Goal: Task Accomplishment & Management: Use online tool/utility

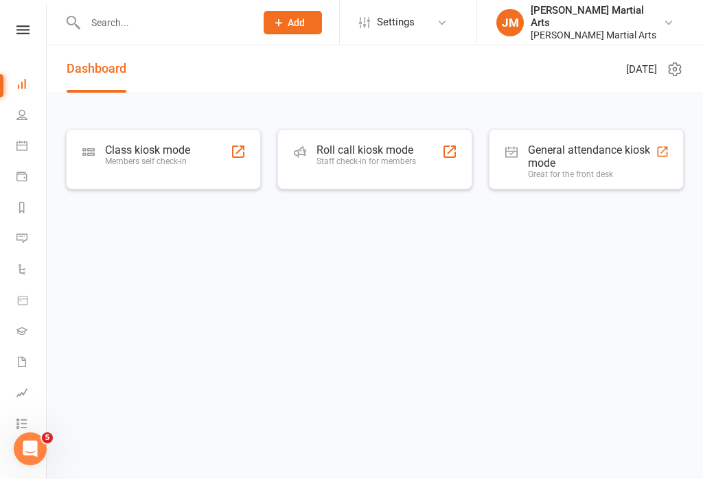
click at [161, 149] on div "Class kiosk mode" at bounding box center [147, 150] width 85 height 13
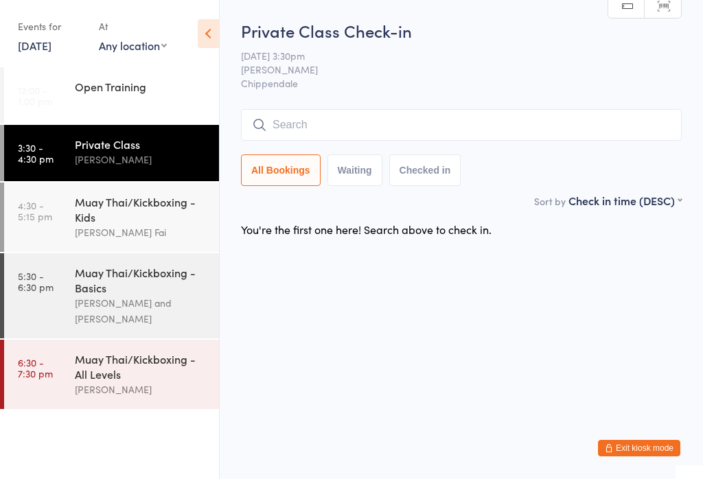
click at [63, 309] on link "5:30 - 6:30 pm Muay Thai/Kickboxing - Basics Sifu Chan Cheuk Fai and Antony Atk…" at bounding box center [111, 295] width 215 height 85
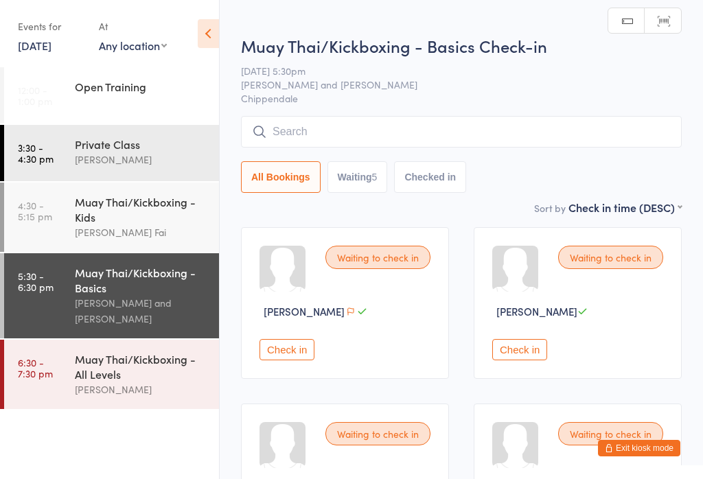
click at [51, 227] on link "4:30 - 5:15 pm Muay Thai/Kickboxing - Kids Sifu Chan Cheuk Fai" at bounding box center [111, 217] width 215 height 69
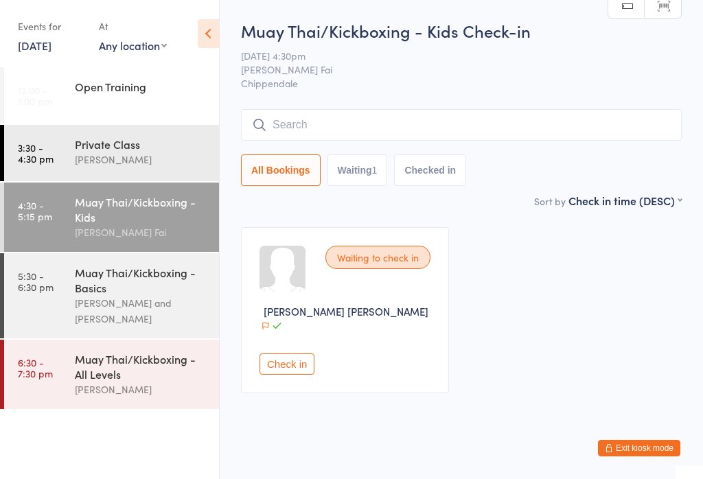
click at [290, 354] on button "Check in" at bounding box center [287, 364] width 55 height 21
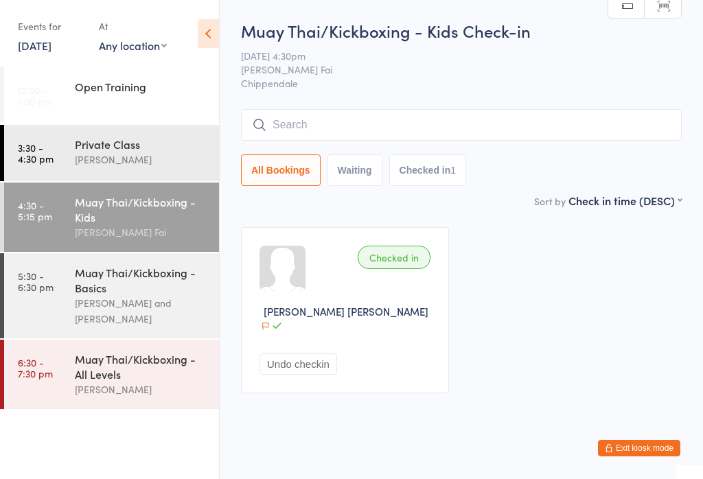
click at [374, 156] on button "Waiting" at bounding box center [355, 171] width 55 height 32
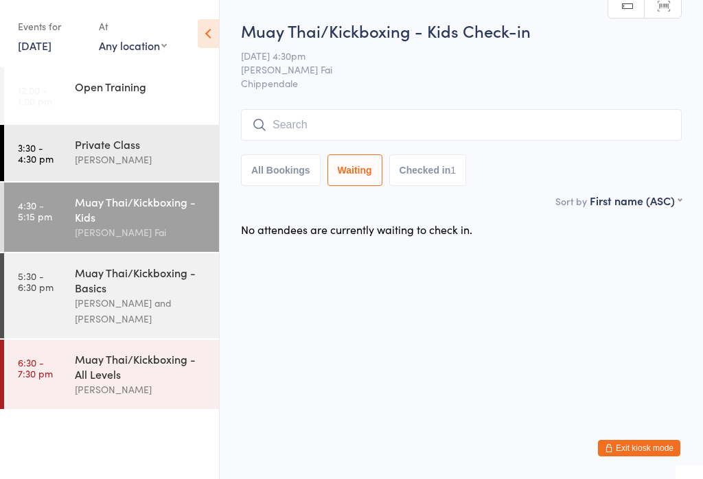
click at [271, 159] on button "All Bookings" at bounding box center [281, 171] width 80 height 32
select select "5"
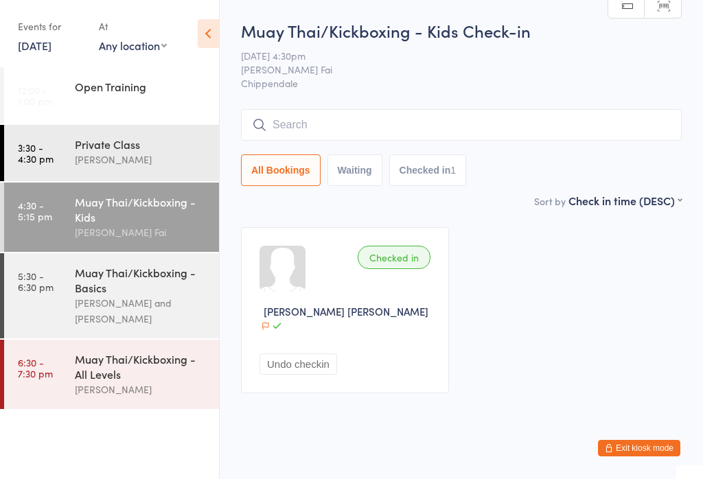
click at [373, 136] on input "search" at bounding box center [461, 125] width 441 height 32
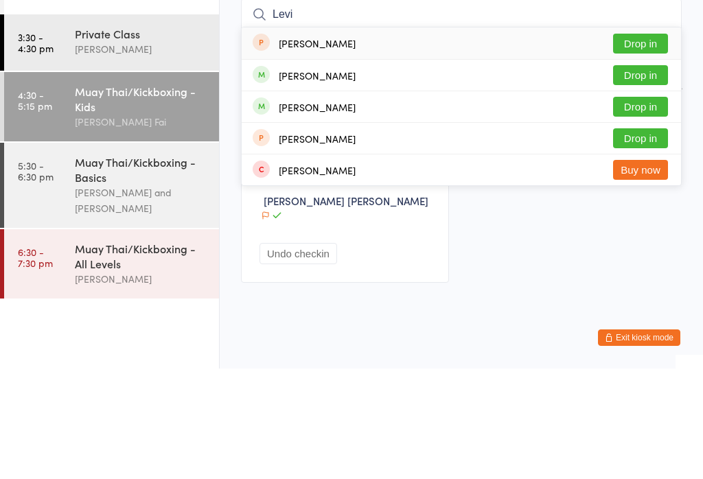
type input "Levi"
click at [660, 176] on button "Drop in" at bounding box center [640, 186] width 55 height 20
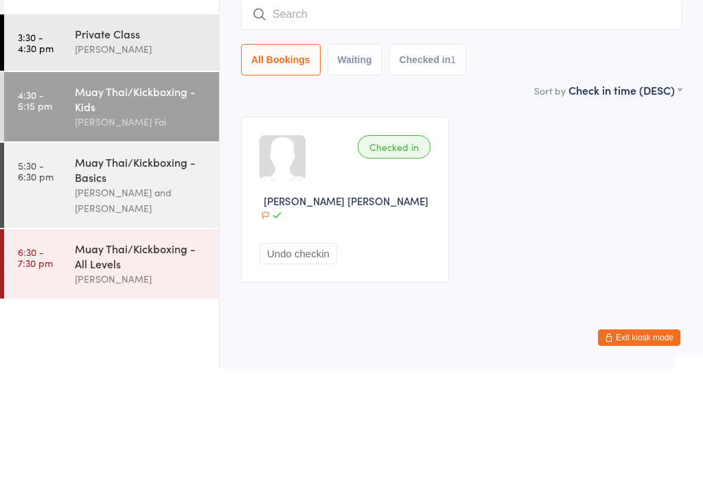
scroll to position [1, 0]
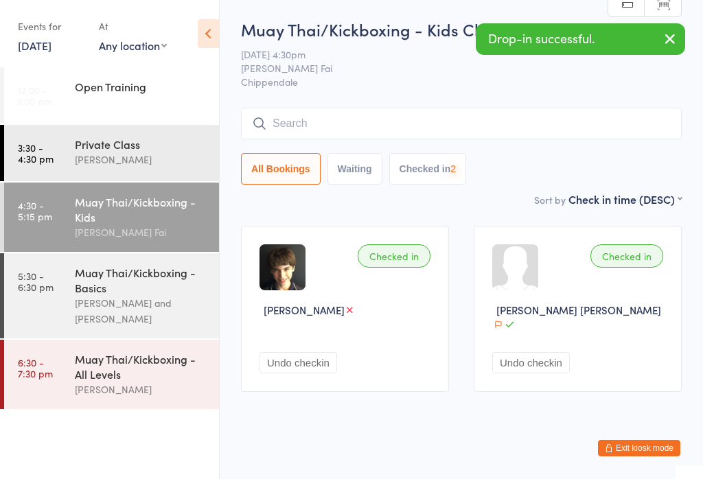
click at [485, 123] on input "search" at bounding box center [461, 124] width 441 height 32
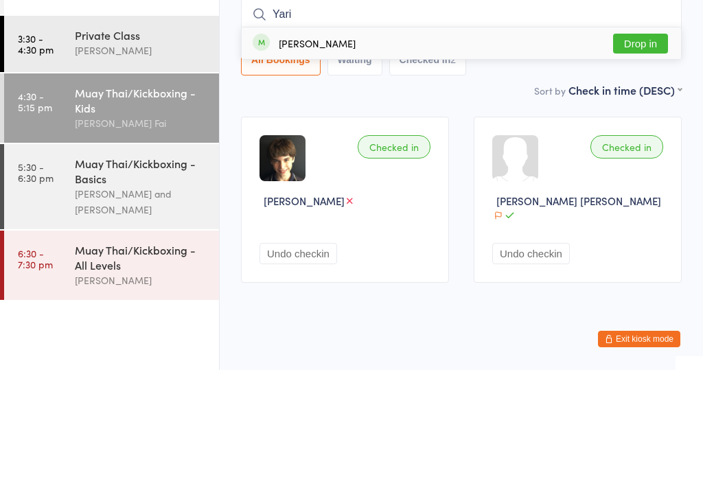
type input "Yari"
click at [645, 143] on button "Drop in" at bounding box center [640, 153] width 55 height 20
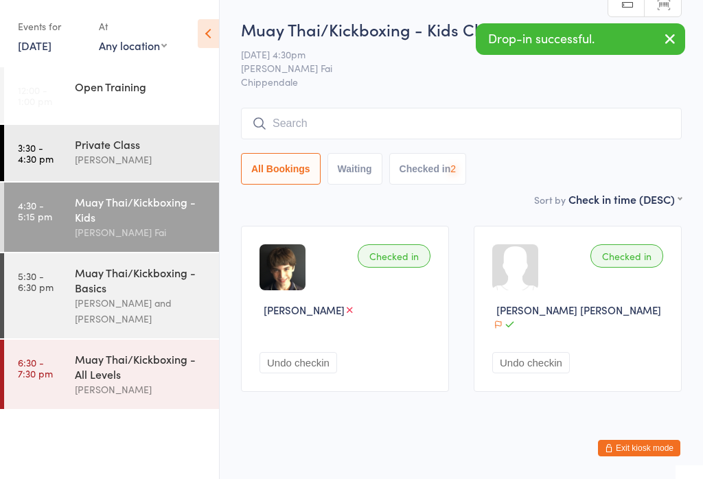
click at [402, 117] on input "search" at bounding box center [461, 124] width 441 height 32
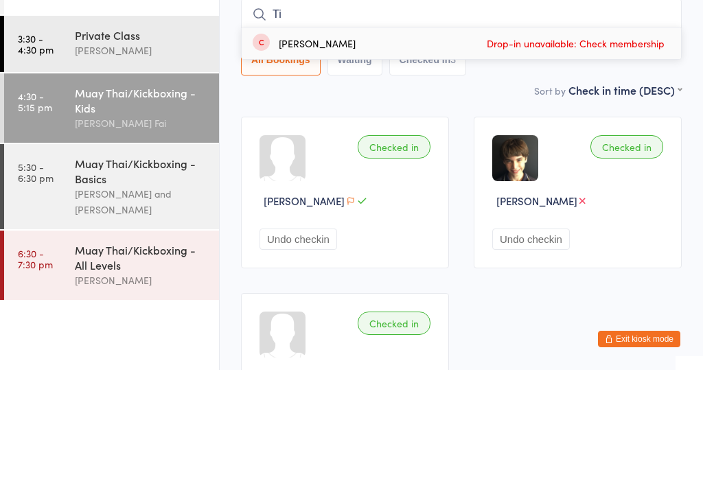
type input "T"
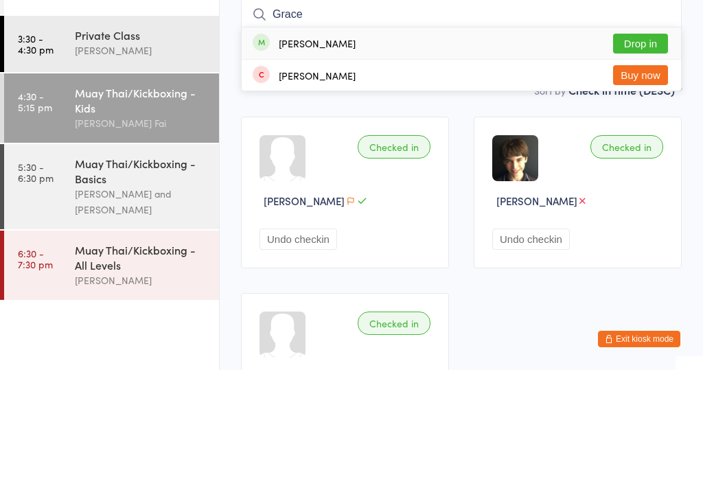
type input "Grace"
click at [639, 143] on button "Drop in" at bounding box center [640, 153] width 55 height 20
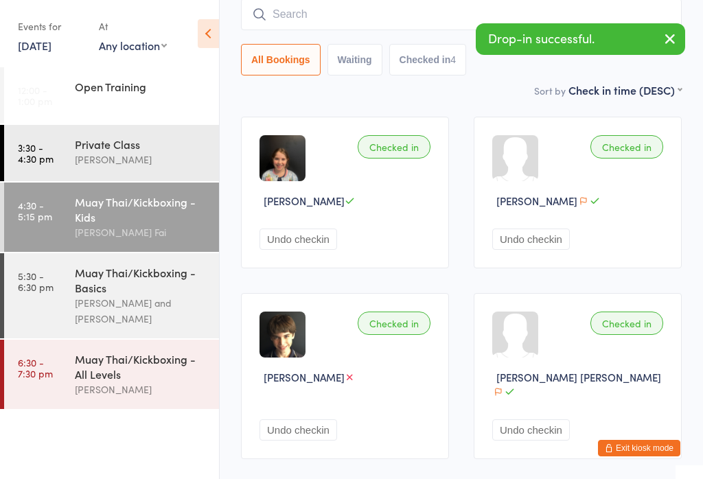
click at [308, 10] on input "search" at bounding box center [461, 15] width 441 height 32
type input "Mj"
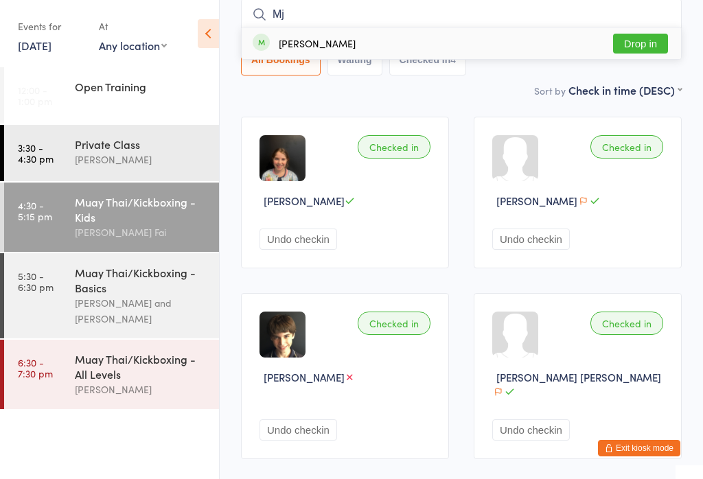
click at [644, 26] on input "Mj" at bounding box center [461, 15] width 441 height 32
click at [638, 37] on button "Drop in" at bounding box center [640, 44] width 55 height 20
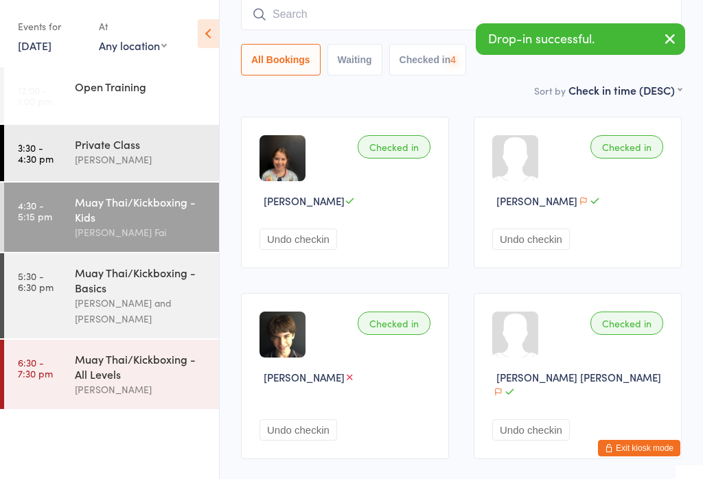
click at [547, 12] on input "search" at bounding box center [461, 15] width 441 height 32
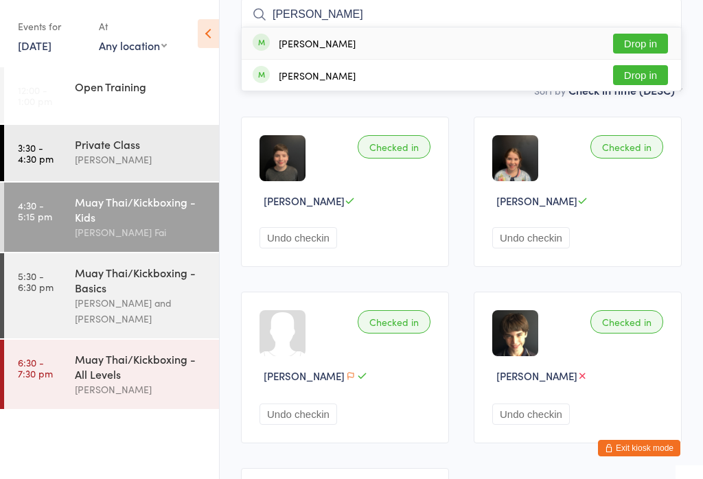
type input "Hannah"
click at [631, 35] on button "Drop in" at bounding box center [640, 44] width 55 height 20
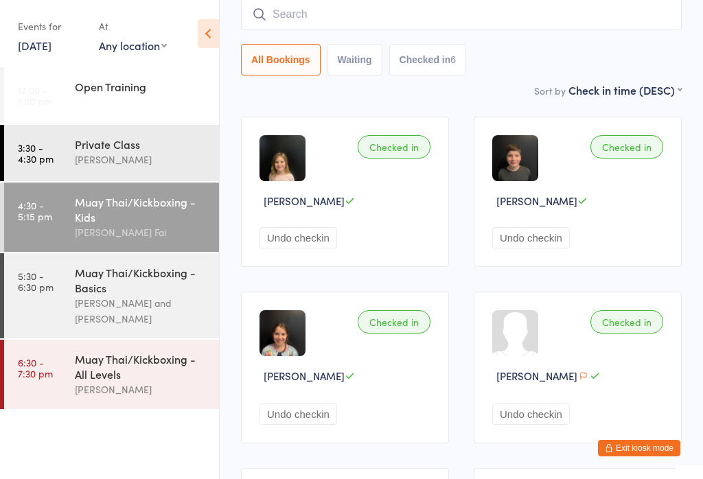
click at [359, 11] on input "search" at bounding box center [461, 15] width 441 height 32
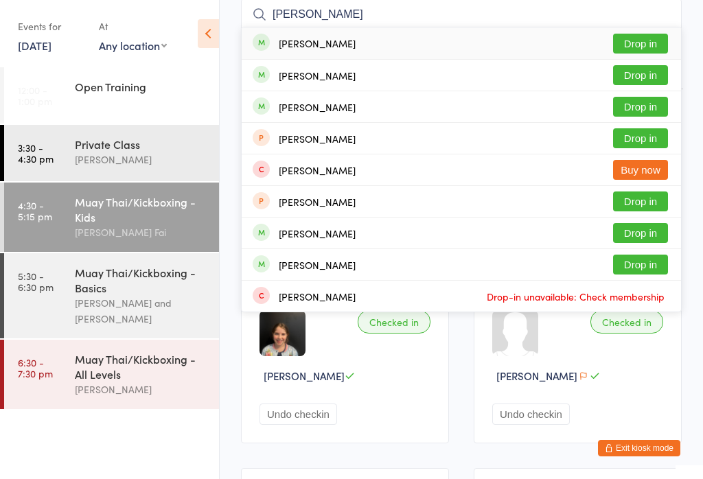
type input "Harri"
click at [644, 43] on button "Drop in" at bounding box center [640, 44] width 55 height 20
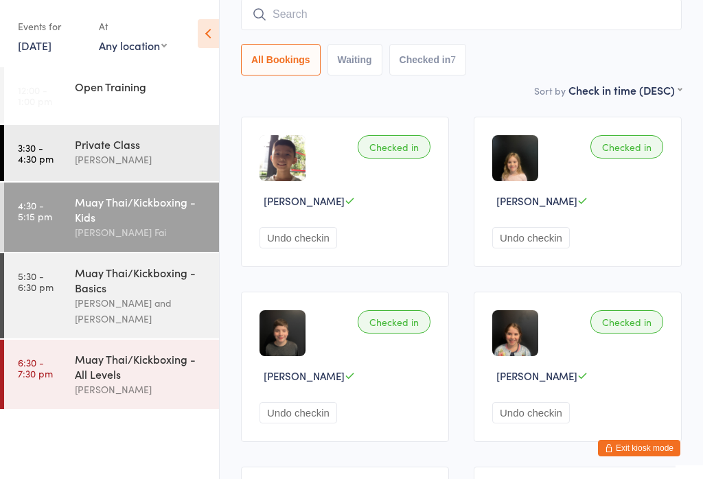
click at [328, 45] on button "Waiting" at bounding box center [355, 60] width 55 height 32
select select "0"
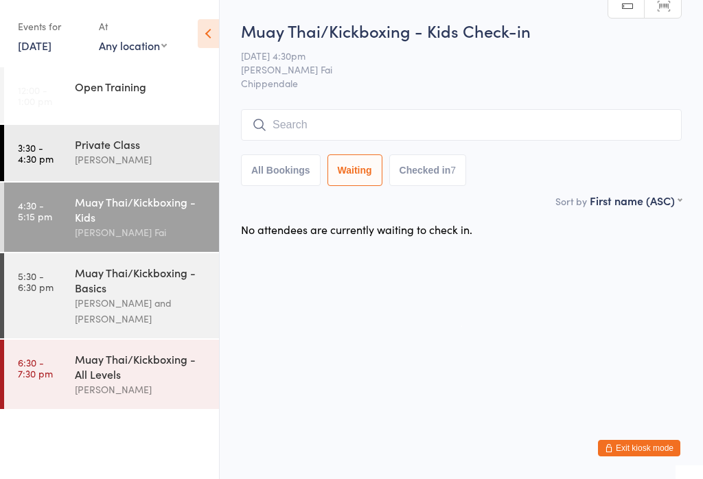
scroll to position [0, 0]
click at [174, 216] on div "Muay Thai/Kickboxing - Kids" at bounding box center [141, 209] width 133 height 30
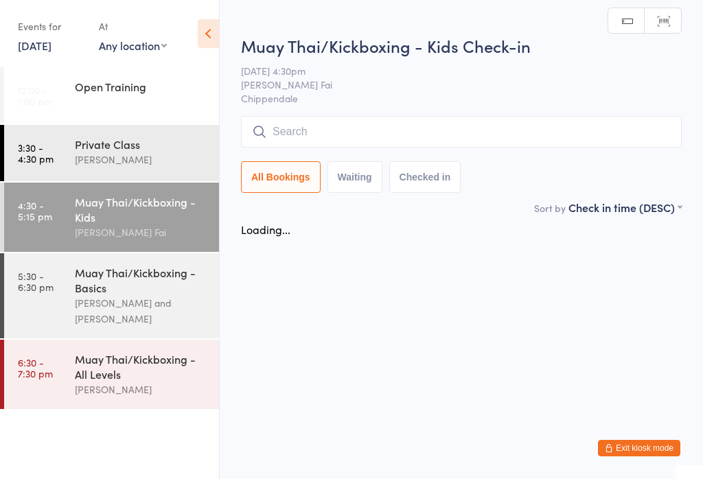
click at [429, 120] on input "search" at bounding box center [461, 132] width 441 height 32
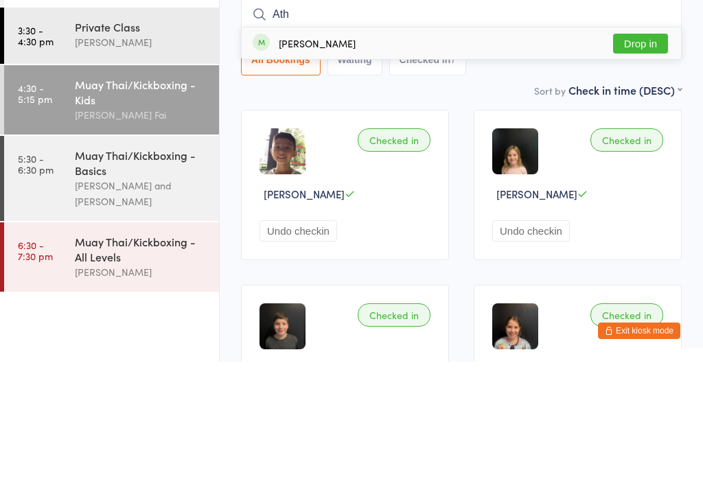
type input "Ath"
click at [655, 151] on button "Drop in" at bounding box center [640, 161] width 55 height 20
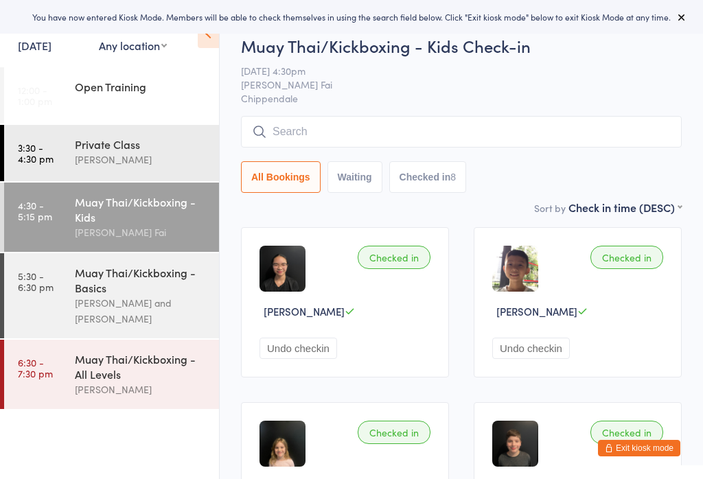
scroll to position [117, 0]
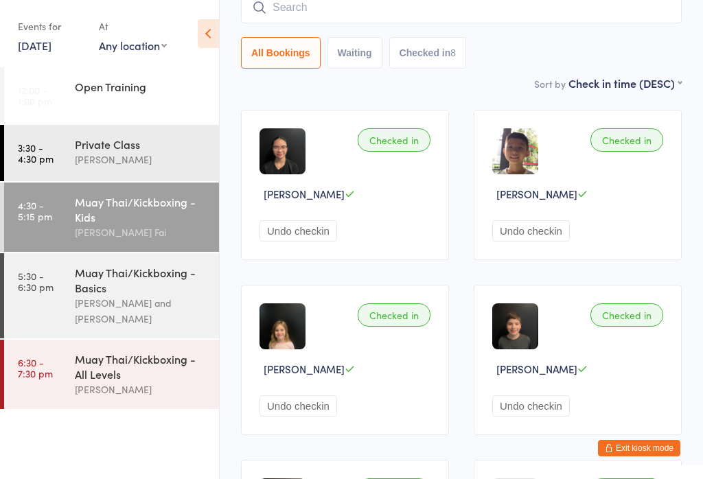
click at [351, 6] on input "search" at bounding box center [461, 8] width 441 height 32
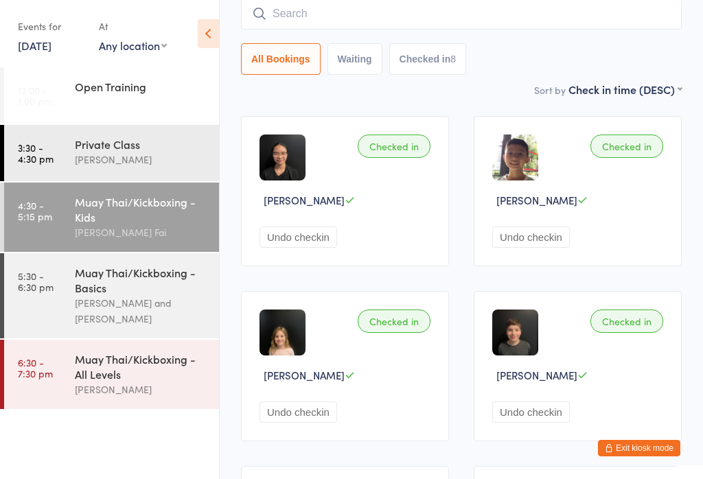
scroll to position [111, 0]
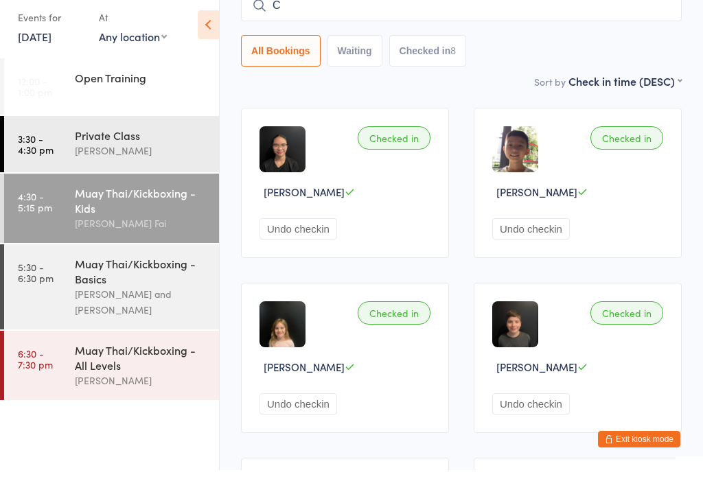
type input "Ce"
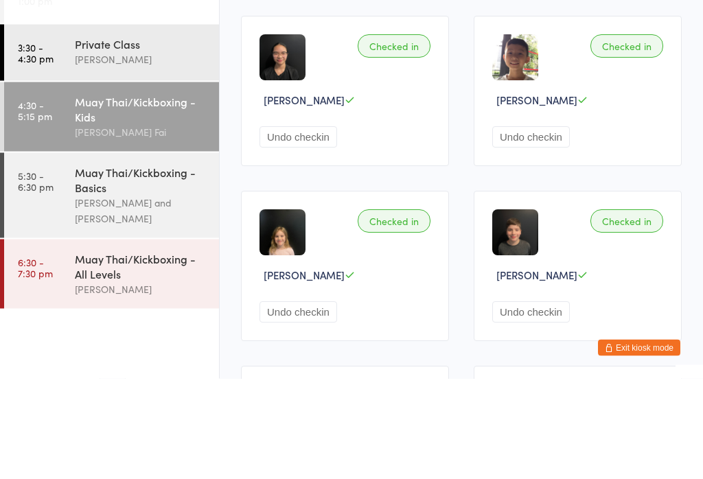
click at [157, 265] on div "Muay Thai/Kickboxing - Basics" at bounding box center [141, 280] width 133 height 30
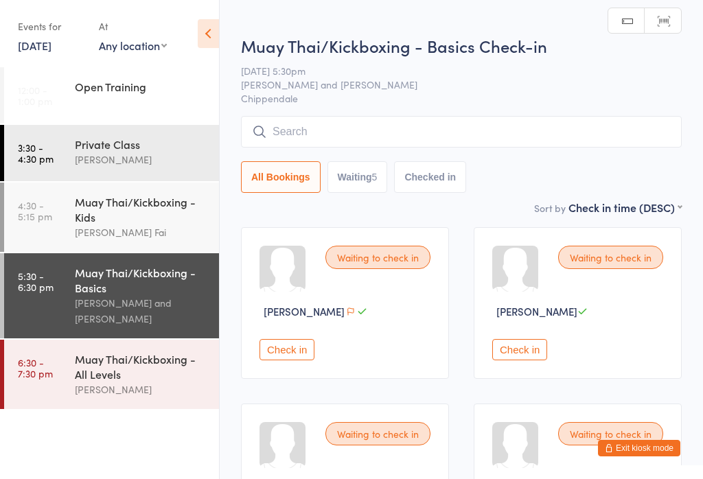
click at [464, 113] on div "Muay Thai/Kickboxing - Basics Check-in 11 Sep 5:30pm Sifu Chan Cheuk Fai and An…" at bounding box center [461, 117] width 441 height 166
click at [434, 136] on input "search" at bounding box center [461, 132] width 441 height 32
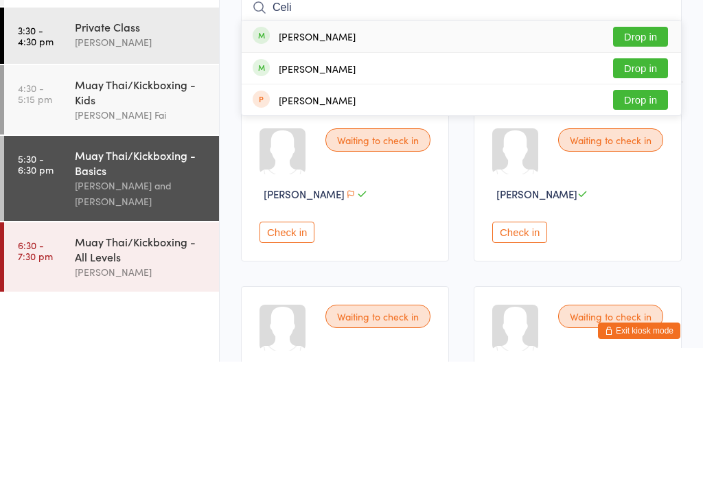
type input "Celi"
click at [654, 176] on button "Drop in" at bounding box center [640, 186] width 55 height 20
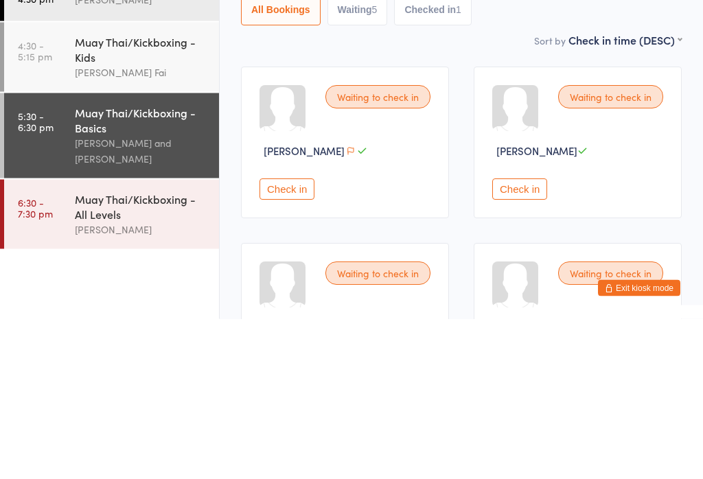
click at [150, 225] on div "[PERSON_NAME] Fai" at bounding box center [141, 233] width 133 height 16
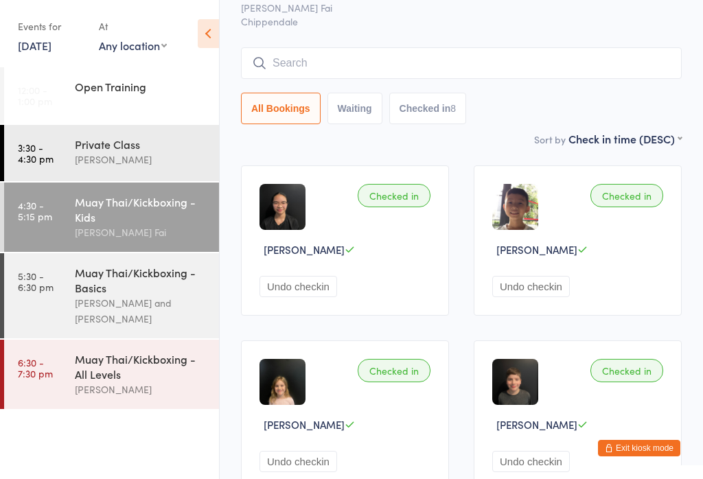
scroll to position [63, 0]
click at [405, 54] on input "search" at bounding box center [461, 63] width 441 height 32
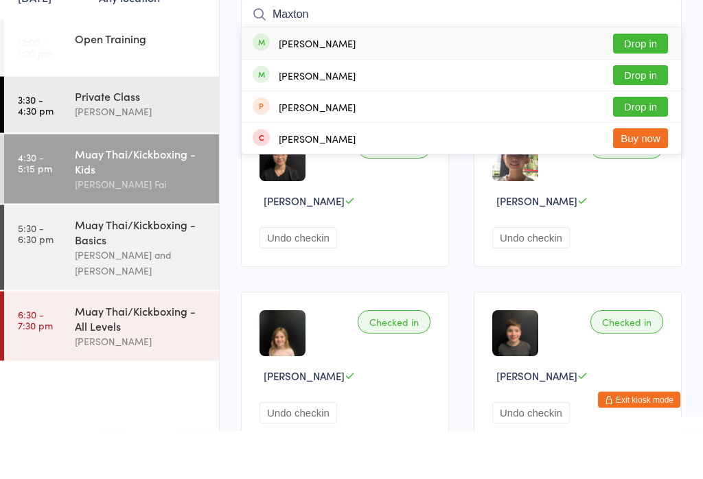
type input "Maxton"
click at [649, 82] on button "Drop in" at bounding box center [640, 92] width 55 height 20
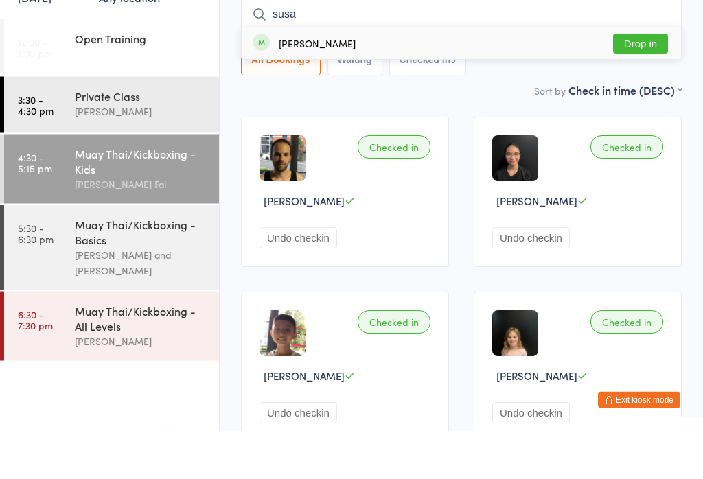
type input "susa"
click at [640, 82] on button "Drop in" at bounding box center [640, 92] width 55 height 20
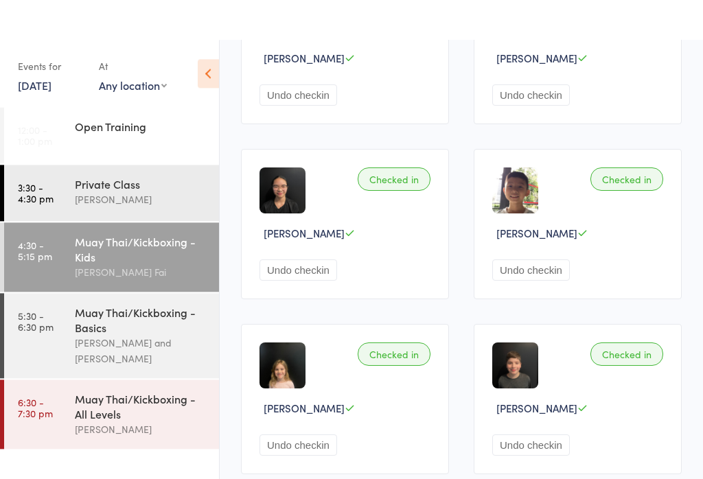
scroll to position [0, 0]
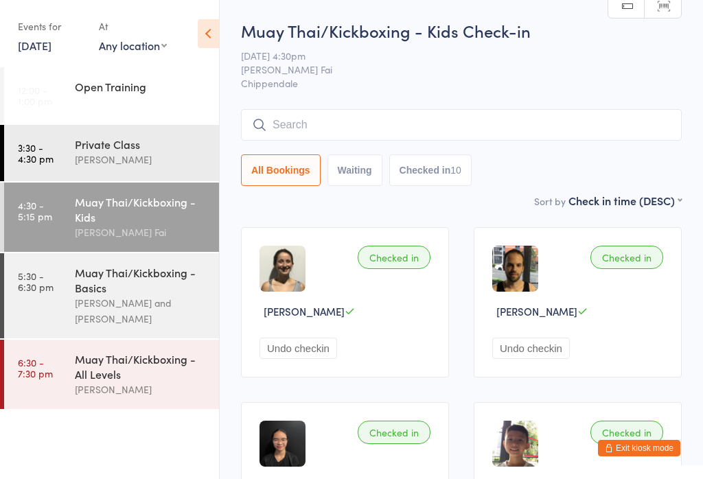
click at [399, 254] on div "Checked in" at bounding box center [394, 257] width 73 height 23
click at [298, 356] on button "Undo checkin" at bounding box center [299, 348] width 78 height 21
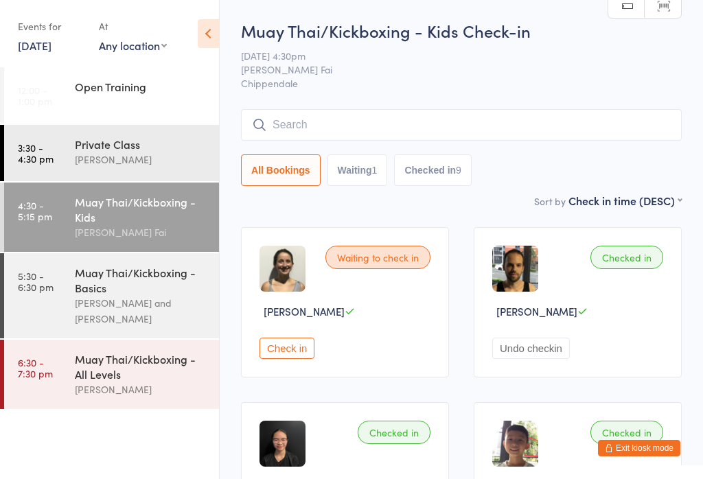
click at [538, 358] on button "Undo checkin" at bounding box center [531, 348] width 78 height 21
click at [138, 291] on div "Muay Thai/Kickboxing - Basics" at bounding box center [141, 280] width 133 height 30
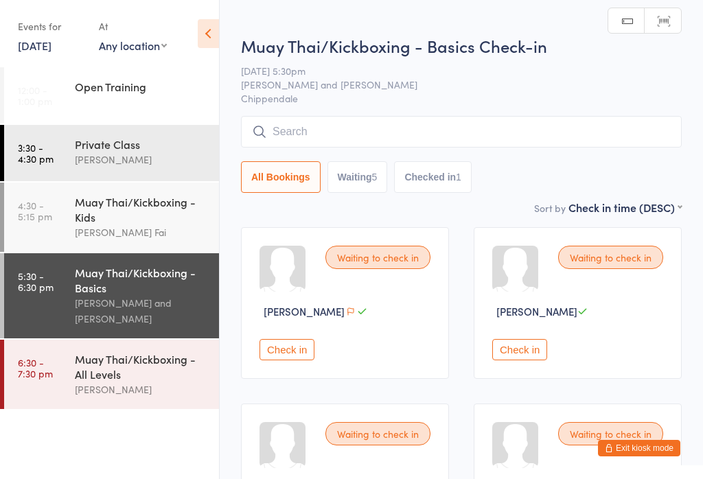
click at [144, 212] on div "Muay Thai/Kickboxing - Kids" at bounding box center [141, 209] width 133 height 30
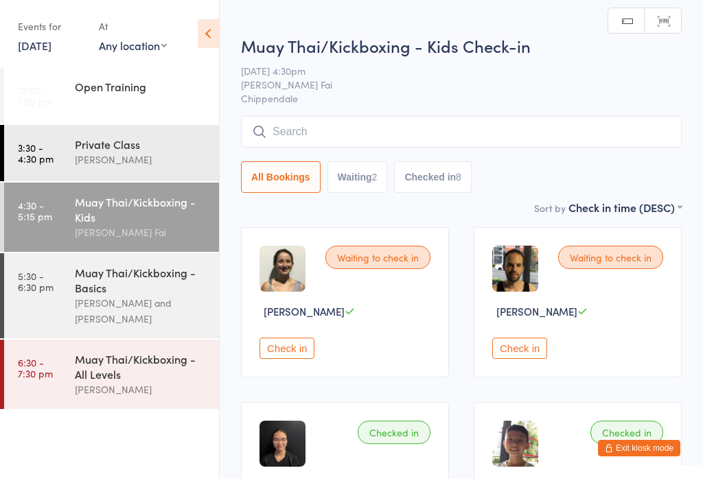
click at [126, 301] on div "[PERSON_NAME] and [PERSON_NAME]" at bounding box center [141, 311] width 133 height 32
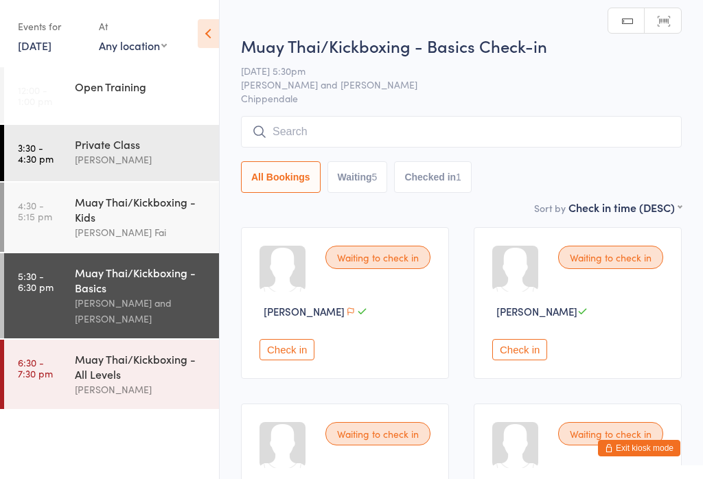
click at [466, 130] on input "search" at bounding box center [461, 132] width 441 height 32
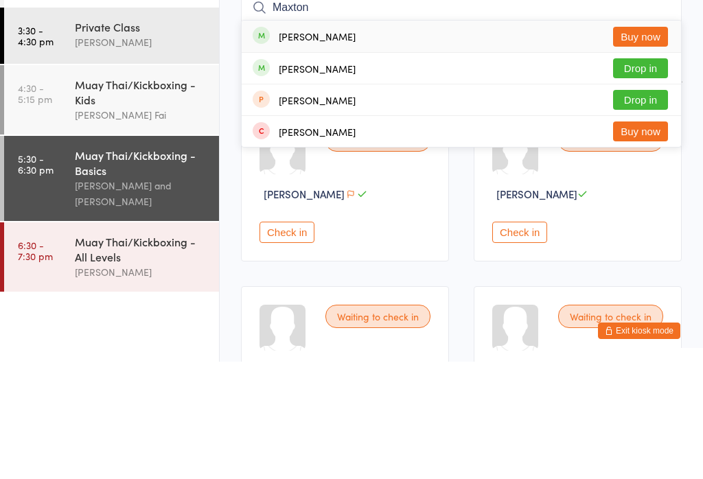
type input "Maxton"
click at [637, 144] on button "Buy now" at bounding box center [640, 154] width 55 height 20
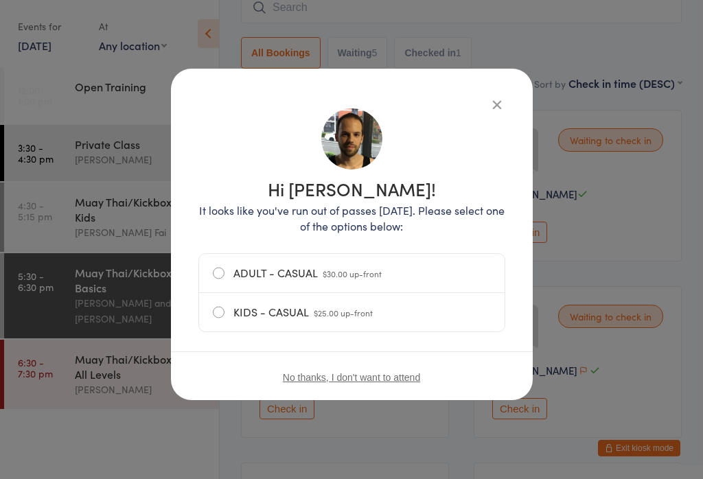
click at [492, 97] on icon "button" at bounding box center [497, 104] width 15 height 15
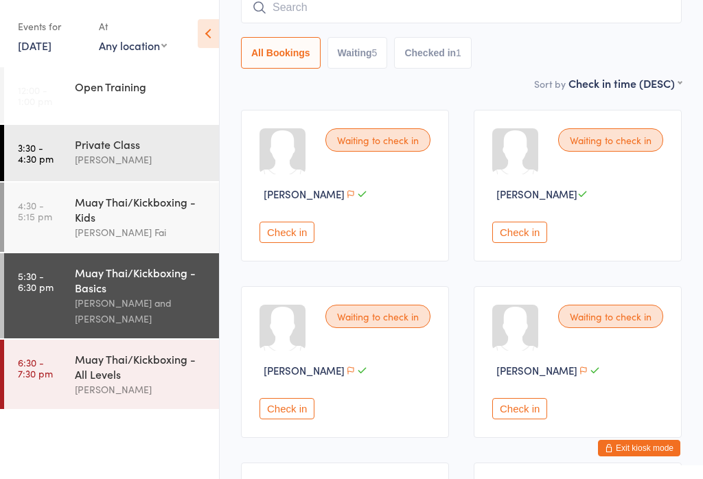
click at [135, 214] on div "Muay Thai/Kickboxing - Kids" at bounding box center [141, 209] width 133 height 30
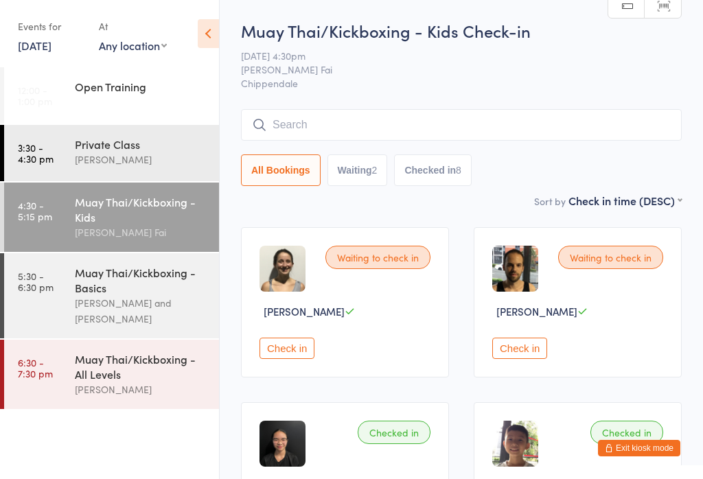
click at [138, 372] on div "Muay Thai/Kickboxing - All Levels" at bounding box center [141, 367] width 133 height 30
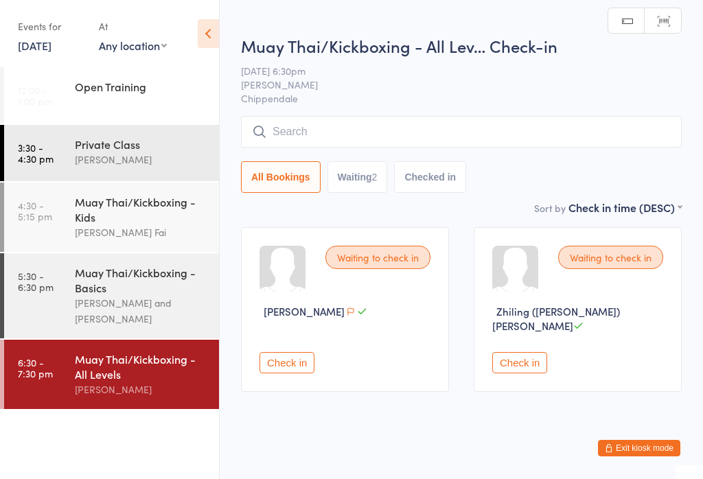
click at [313, 133] on input "search" at bounding box center [461, 132] width 441 height 32
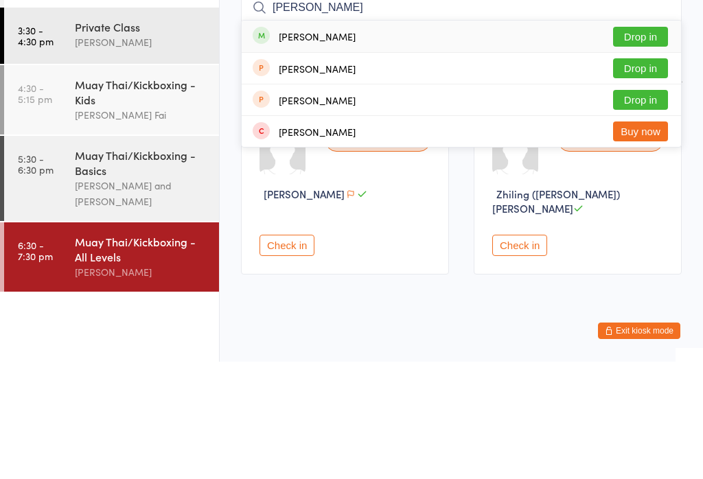
type input "Mel"
click at [652, 144] on button "Drop in" at bounding box center [640, 154] width 55 height 20
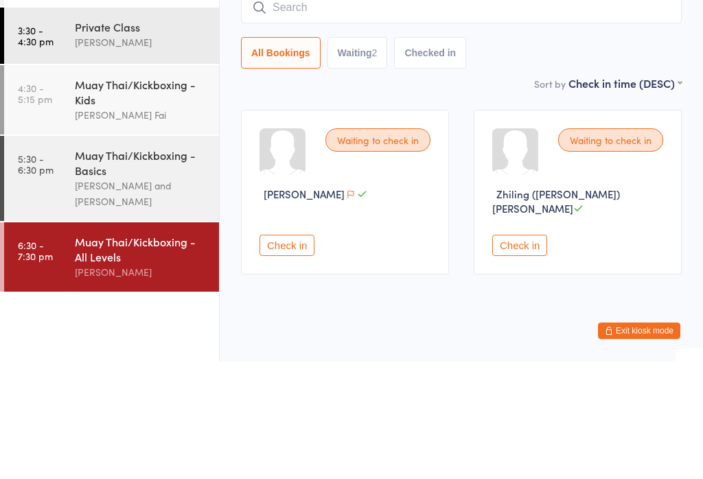
scroll to position [1, 0]
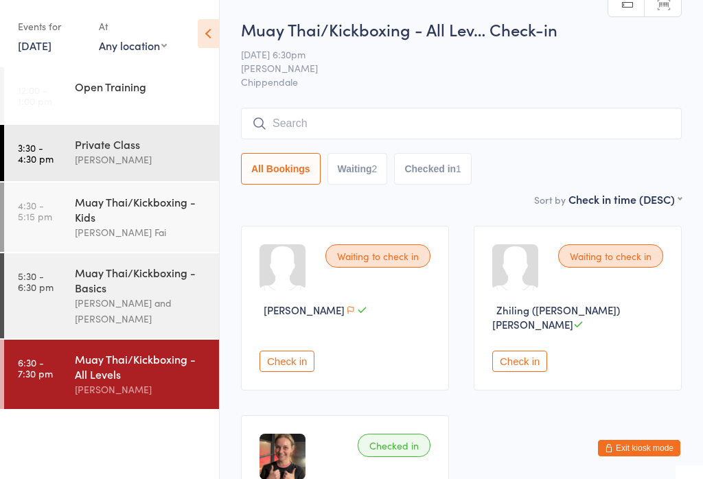
click at [182, 268] on div "Muay Thai/Kickboxing - Basics" at bounding box center [141, 280] width 133 height 30
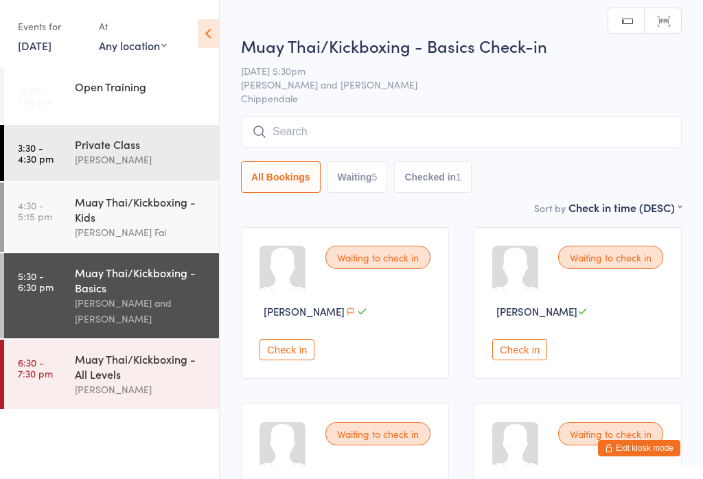
click at [506, 128] on input "search" at bounding box center [461, 132] width 441 height 32
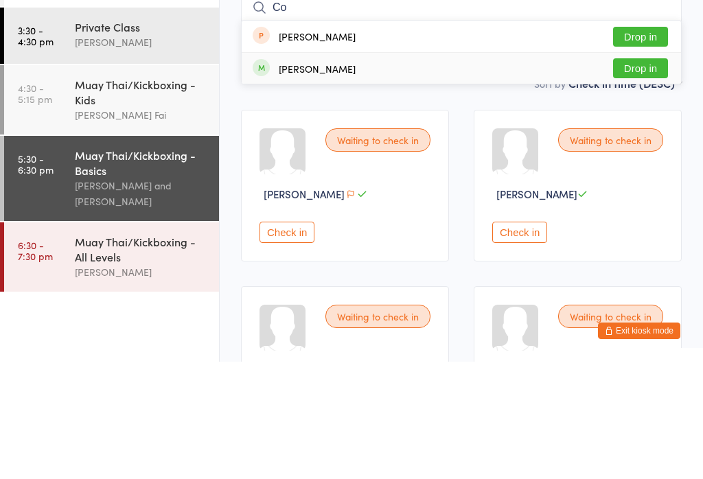
type input "Co"
click at [489, 170] on div "Connor Xia Drop in" at bounding box center [462, 185] width 440 height 31
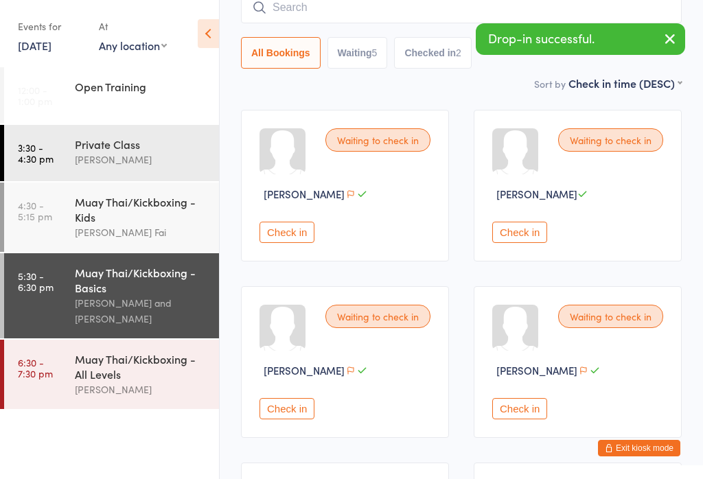
click at [150, 375] on div "Muay Thai/Kickboxing - All Levels" at bounding box center [141, 367] width 133 height 30
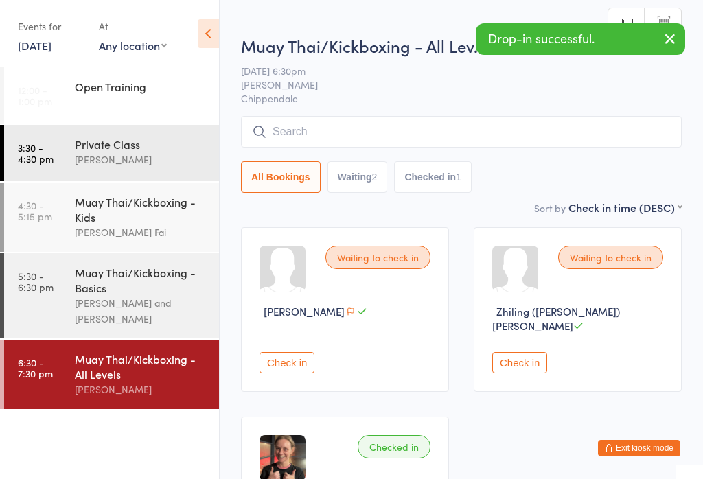
click at [402, 122] on input "search" at bounding box center [461, 132] width 441 height 32
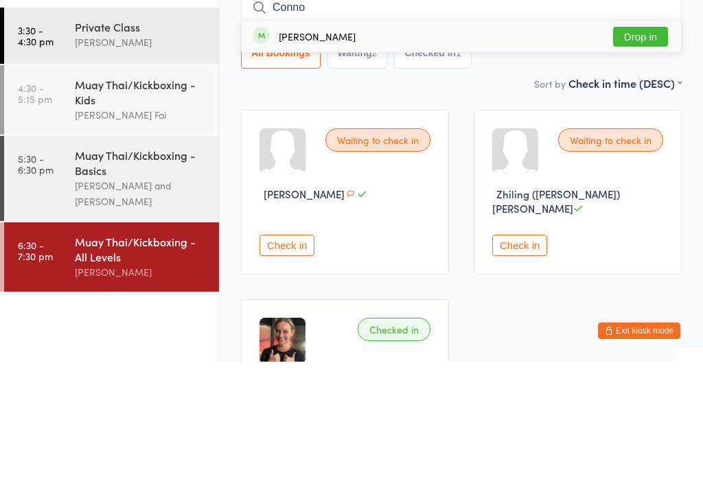
type input "Conno"
click at [547, 138] on div "Connor Xia Drop in" at bounding box center [462, 154] width 440 height 32
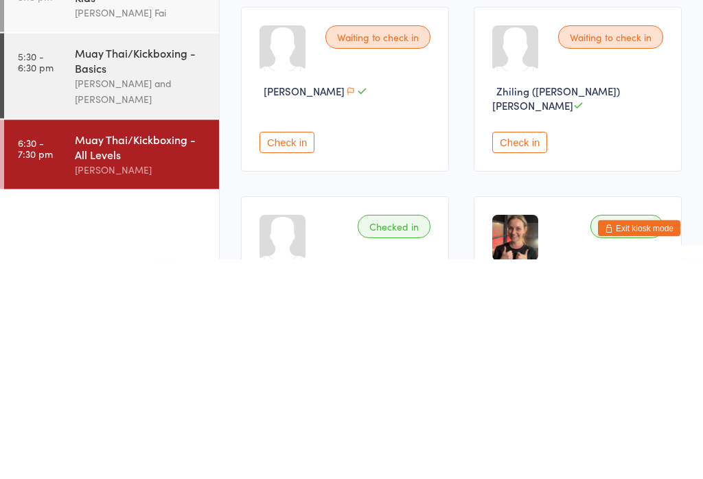
click at [152, 265] on div "Muay Thai/Kickboxing - Basics" at bounding box center [141, 280] width 133 height 30
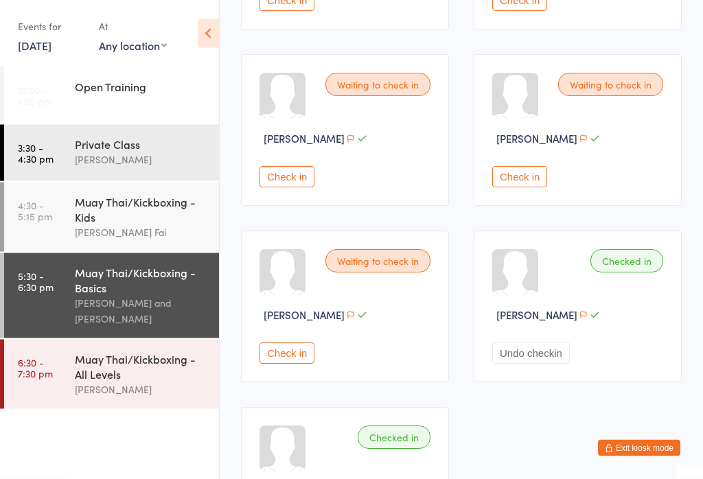
click at [299, 184] on button "Check in" at bounding box center [287, 177] width 55 height 21
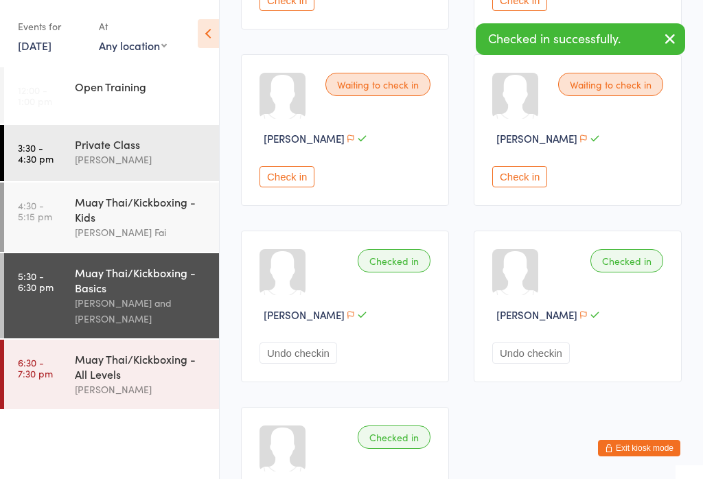
click at [128, 378] on div "Muay Thai/Kickboxing - All Levels" at bounding box center [141, 367] width 133 height 30
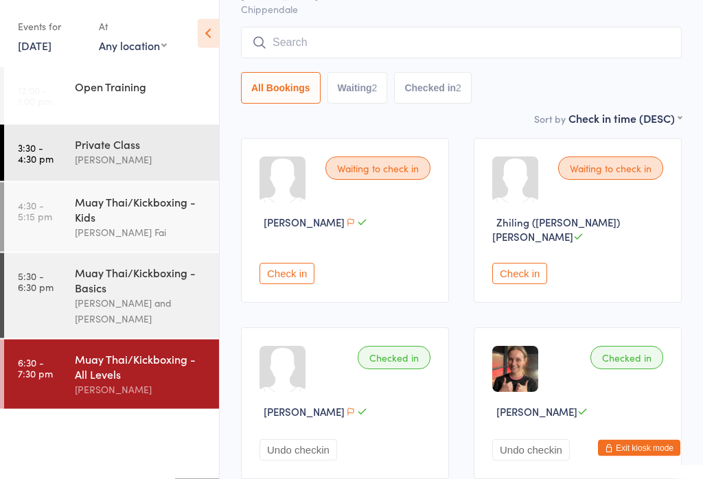
scroll to position [89, 0]
click at [299, 263] on button "Check in" at bounding box center [287, 273] width 55 height 21
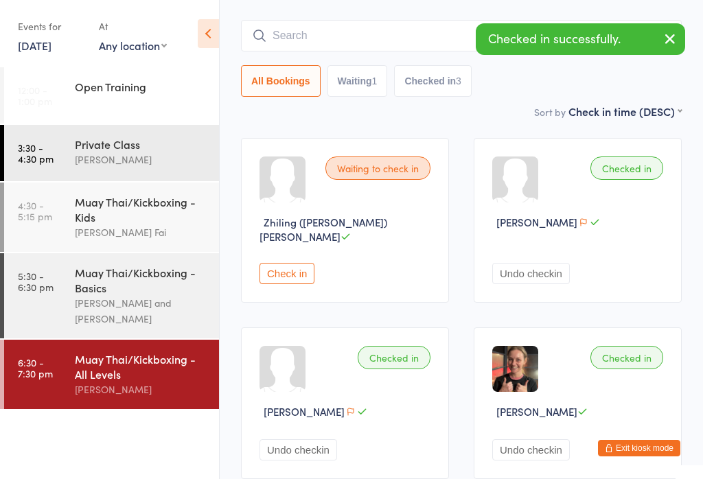
click at [135, 295] on div "Muay Thai/Kickboxing - Basics" at bounding box center [141, 280] width 133 height 30
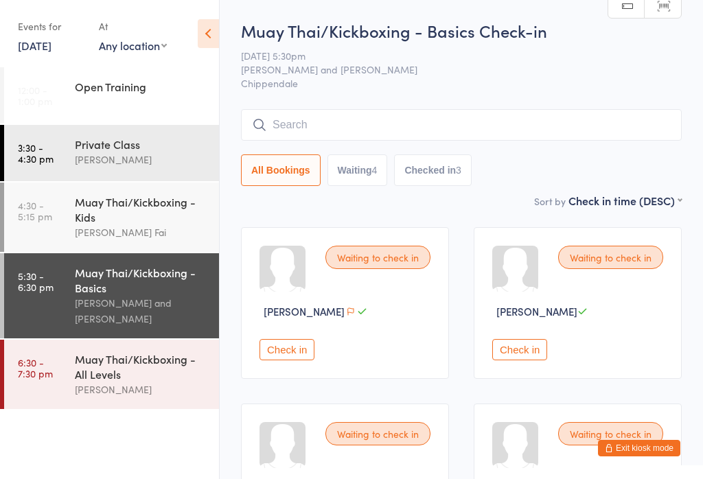
click at [468, 130] on input "search" at bounding box center [461, 125] width 441 height 32
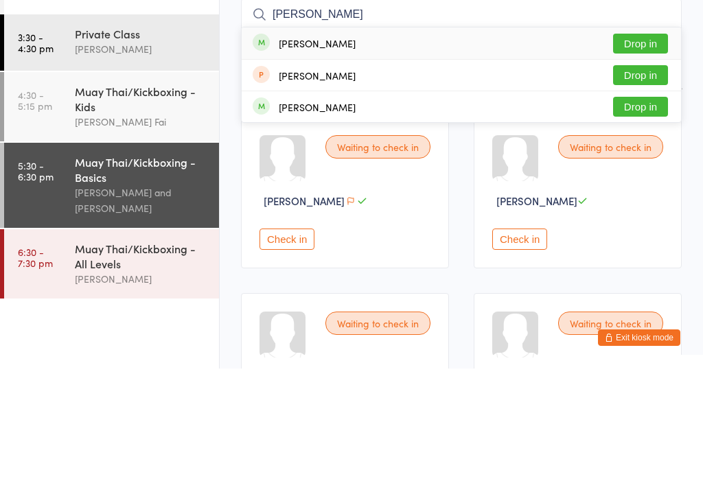
type input "Olivia"
click at [657, 144] on button "Drop in" at bounding box center [640, 154] width 55 height 20
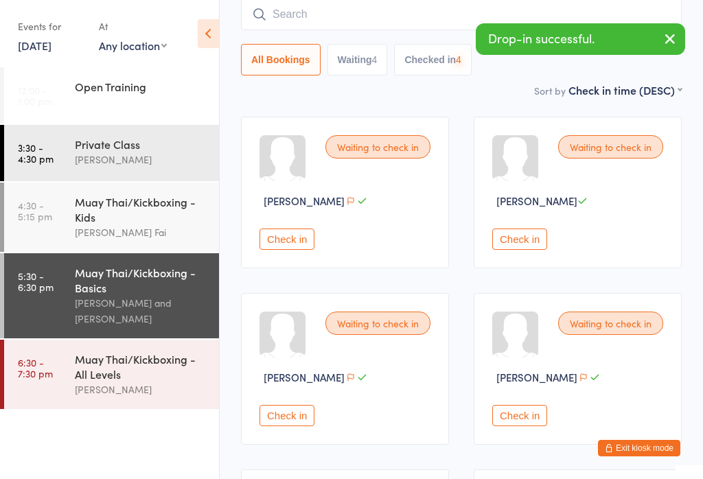
click at [317, 18] on input "search" at bounding box center [461, 15] width 441 height 32
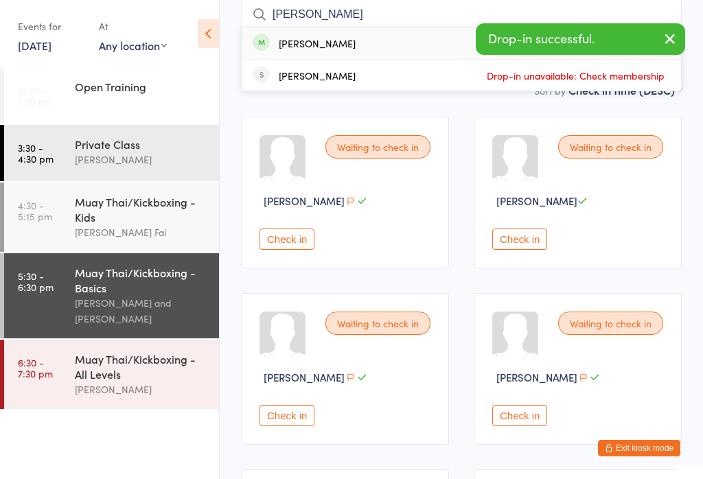
click at [677, 28] on button "button" at bounding box center [670, 40] width 30 height 32
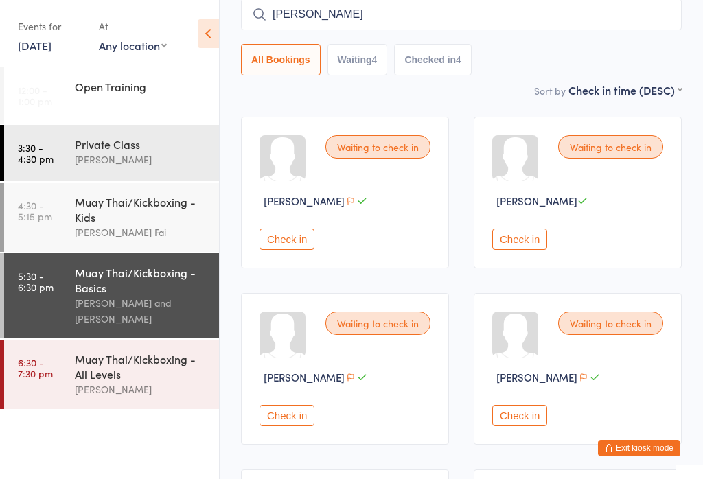
click at [340, 19] on input "Chloe" at bounding box center [461, 15] width 441 height 32
type input "Chloe lam"
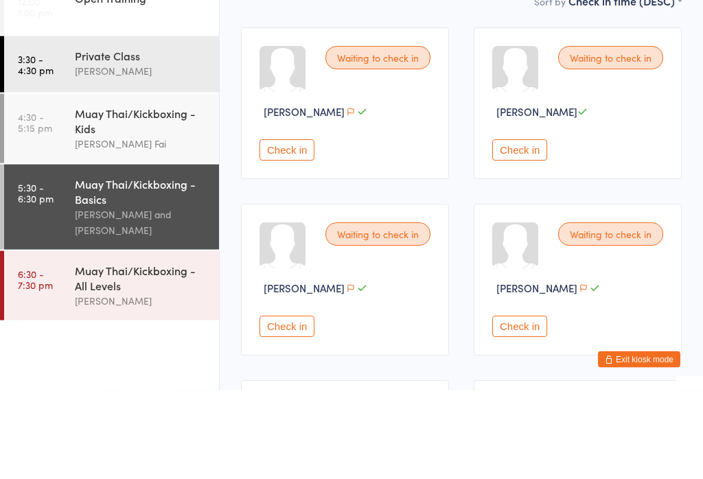
click at [152, 194] on div "Muay Thai/Kickboxing - Kids" at bounding box center [141, 209] width 133 height 30
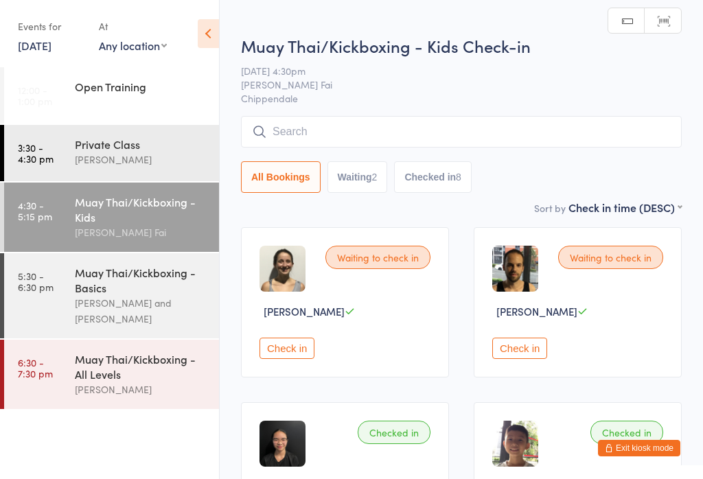
click at [159, 146] on div "Private Class" at bounding box center [141, 144] width 133 height 15
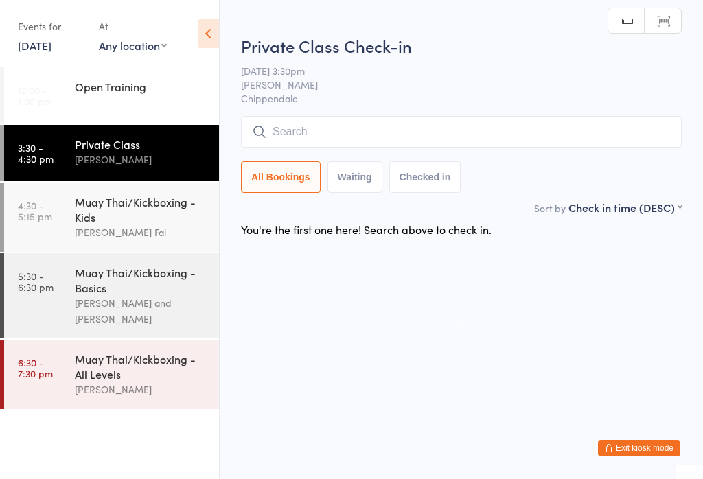
click at [164, 229] on div "[PERSON_NAME] Fai" at bounding box center [141, 233] width 133 height 16
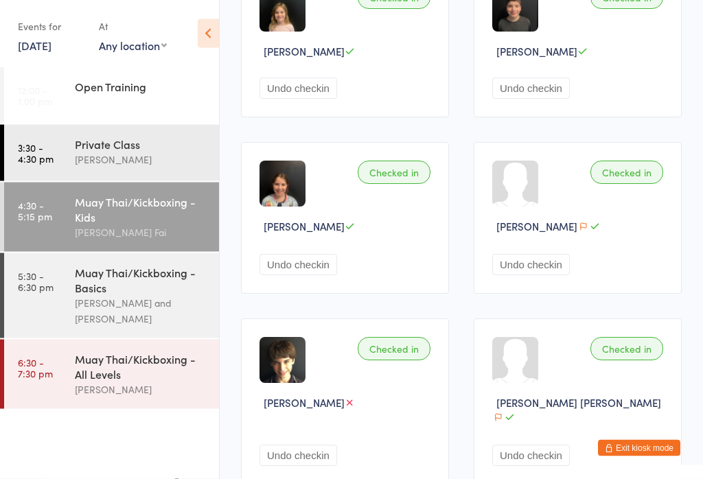
scroll to position [692, 0]
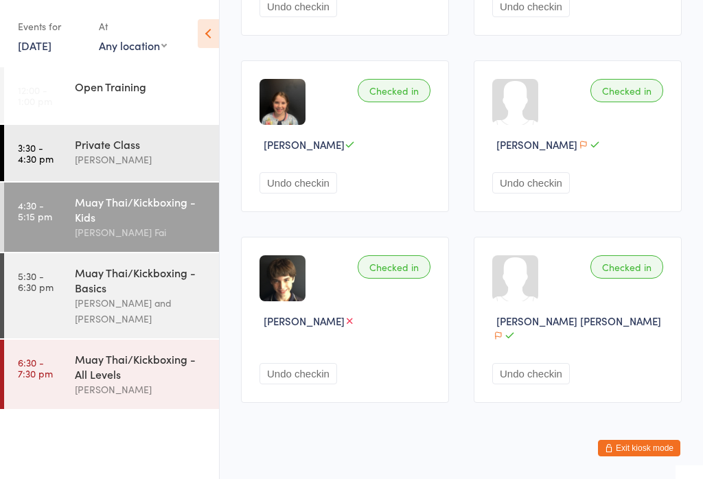
click at [140, 294] on div "Muay Thai/Kickboxing - Basics" at bounding box center [141, 280] width 133 height 30
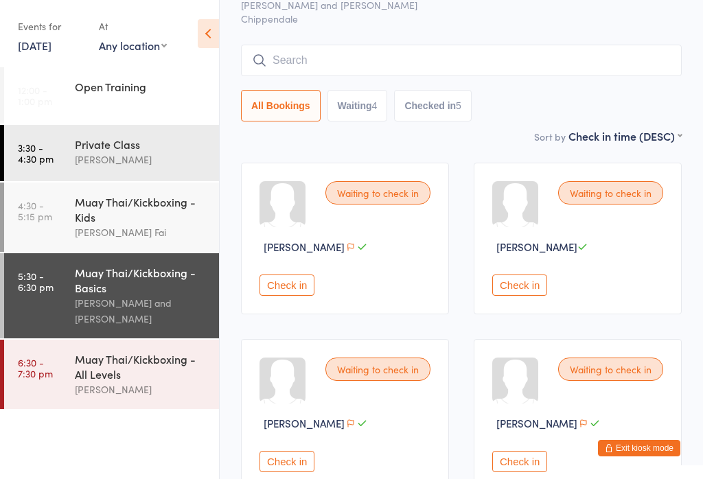
scroll to position [64, 0]
click at [426, 71] on input "search" at bounding box center [461, 61] width 441 height 32
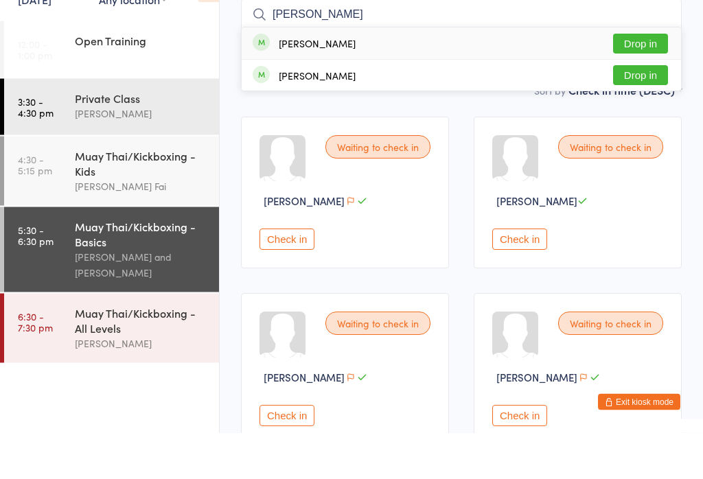
type input "Hanqi"
click at [657, 80] on button "Drop in" at bounding box center [640, 90] width 55 height 20
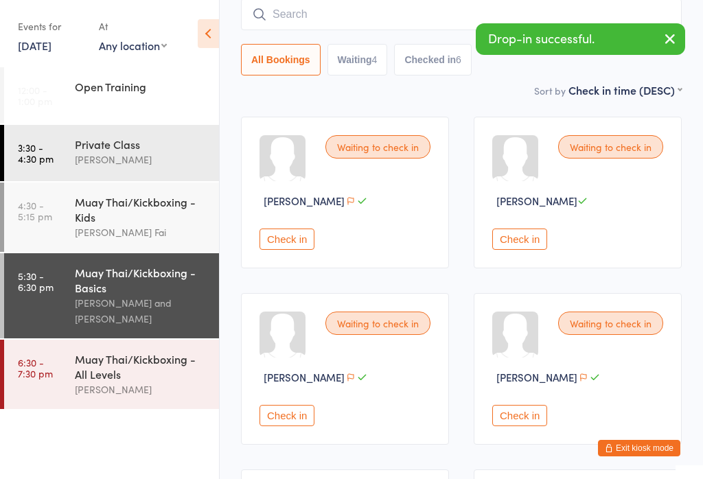
click at [352, 7] on input "search" at bounding box center [461, 15] width 441 height 32
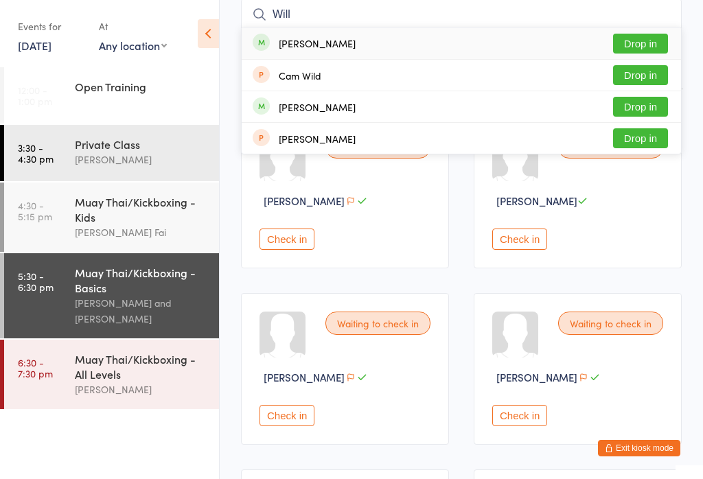
type input "Will"
click at [650, 43] on button "Drop in" at bounding box center [640, 44] width 55 height 20
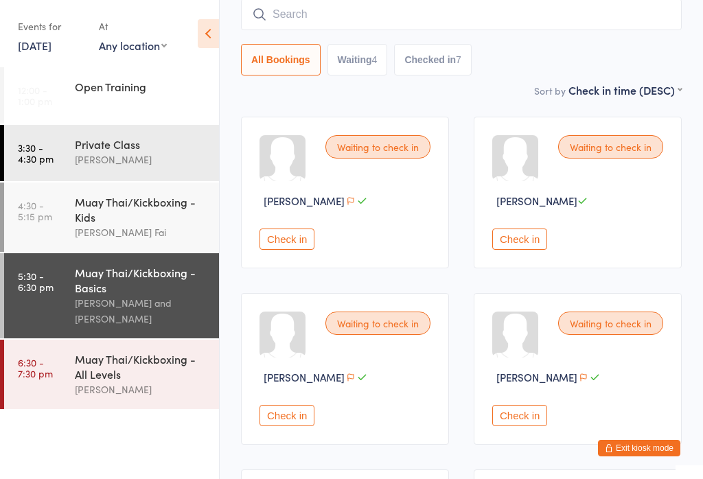
click at [488, 24] on input "search" at bounding box center [461, 15] width 441 height 32
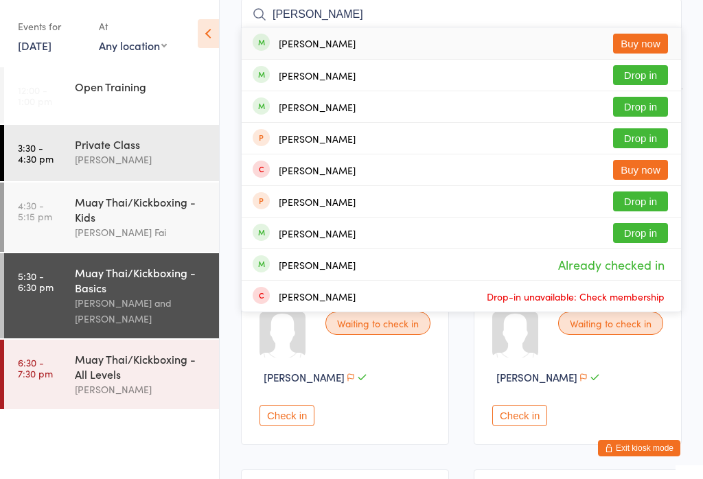
type input "Harr"
click at [646, 103] on button "Drop in" at bounding box center [640, 107] width 55 height 20
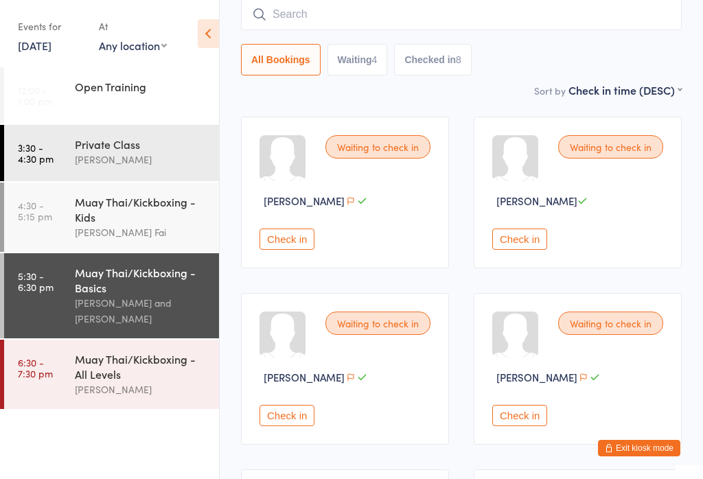
click at [458, 3] on input "search" at bounding box center [461, 15] width 441 height 32
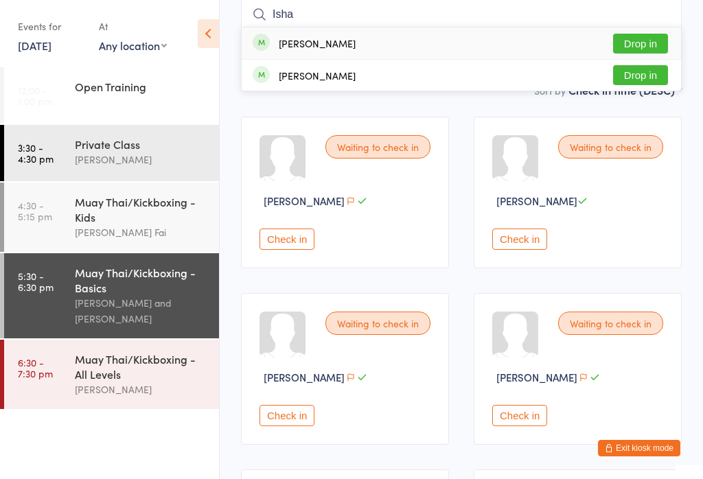
type input "Isha"
click at [649, 47] on button "Drop in" at bounding box center [640, 44] width 55 height 20
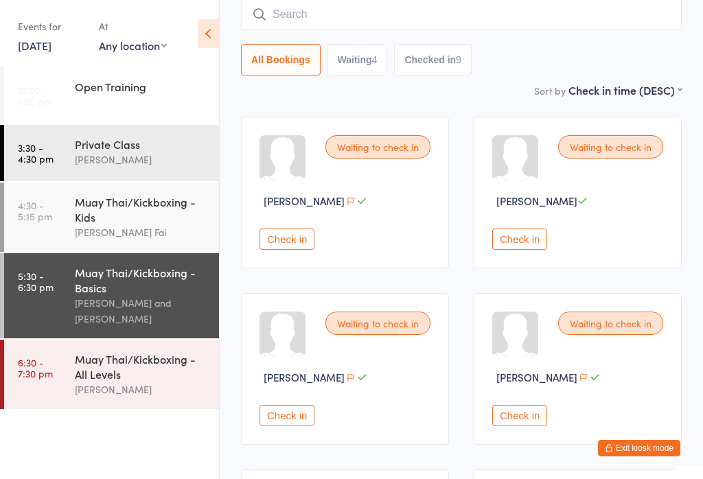
click at [150, 222] on div "Muay Thai/Kickboxing - Kids" at bounding box center [141, 209] width 133 height 30
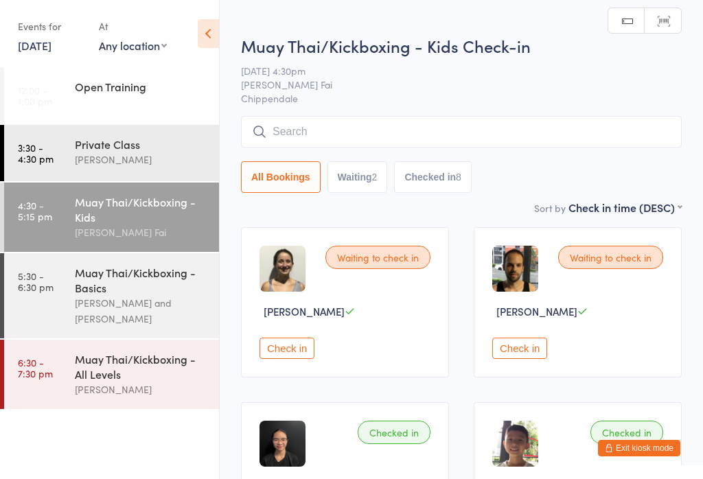
click at [363, 189] on button "Waiting 2" at bounding box center [358, 177] width 60 height 32
select select "0"
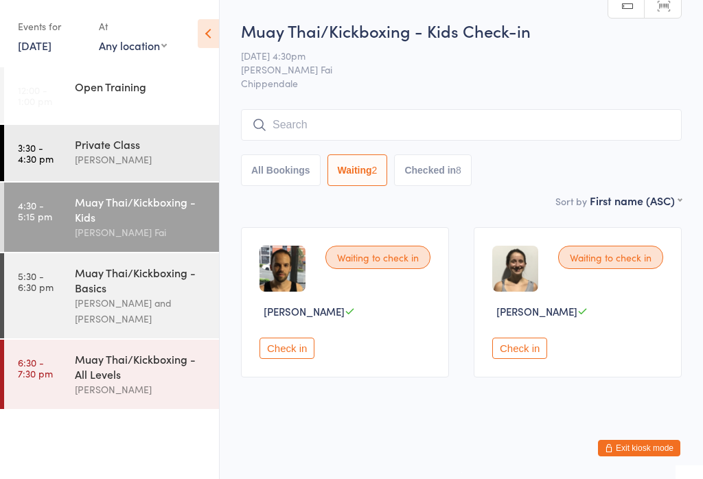
click at [631, 453] on button "Exit kiosk mode" at bounding box center [639, 448] width 82 height 16
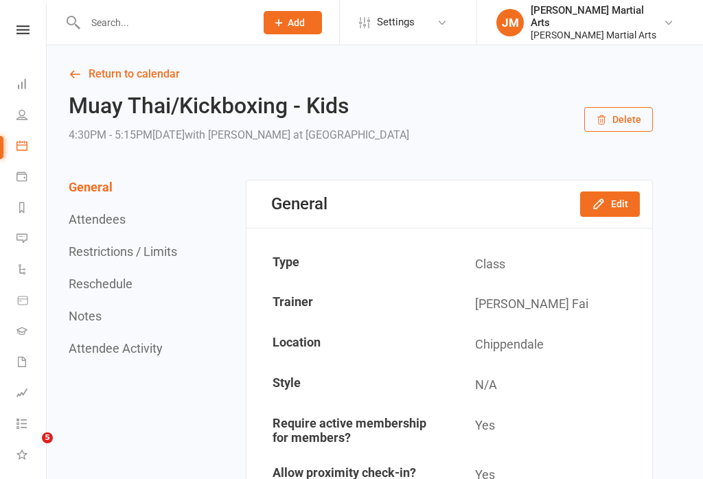
click at [30, 82] on link "Dashboard" at bounding box center [31, 85] width 31 height 31
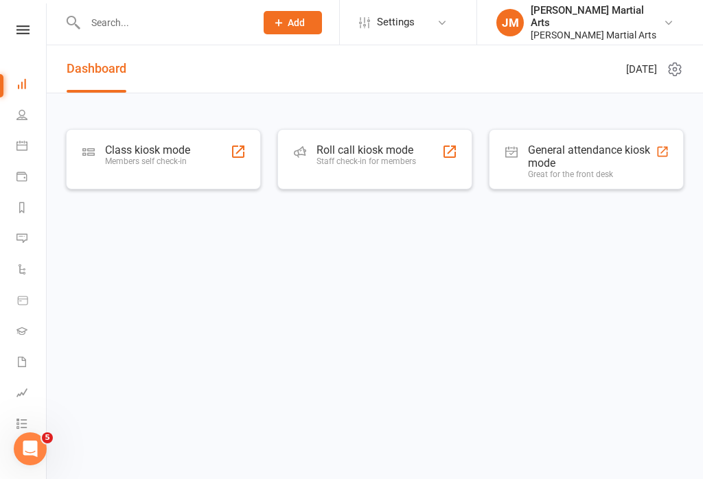
click at [400, 173] on div "Roll call kiosk mode Staff check-in for members" at bounding box center [367, 162] width 100 height 36
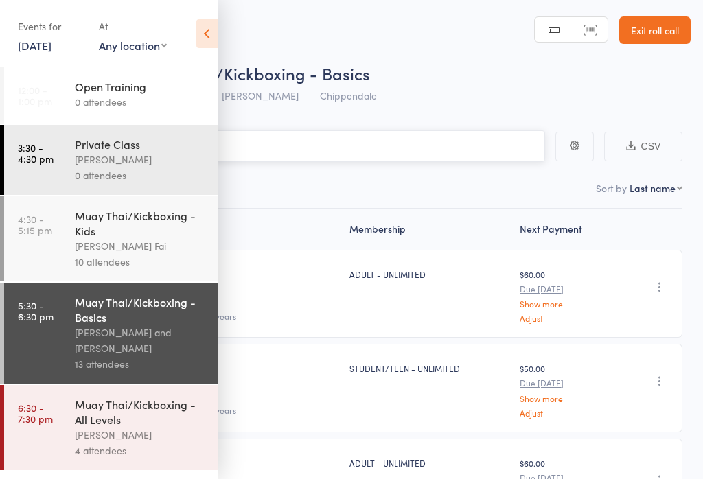
click at [317, 152] on input "search" at bounding box center [283, 146] width 525 height 32
click at [376, 62] on div "Roll Call for Muay Thai/Kickboxing - Basics" at bounding box center [369, 73] width 643 height 23
click at [157, 253] on div "[PERSON_NAME] Fai" at bounding box center [140, 246] width 131 height 16
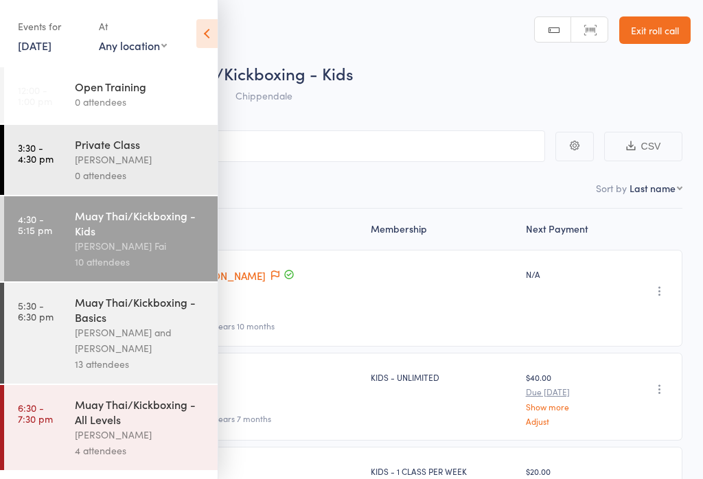
click at [216, 28] on icon at bounding box center [206, 33] width 21 height 29
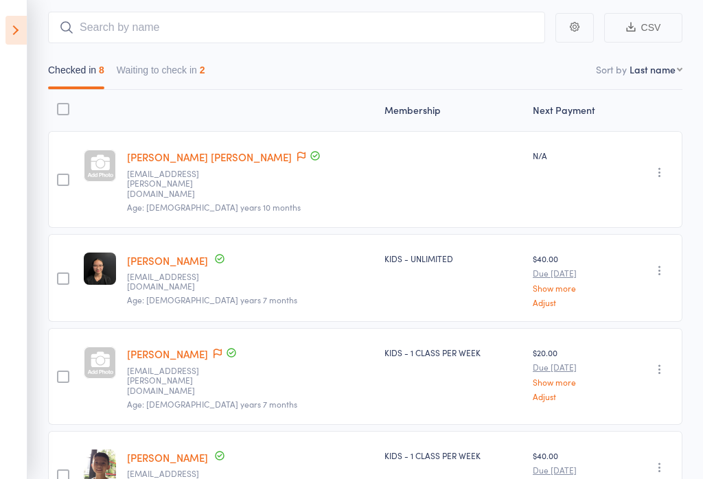
scroll to position [119, 0]
click at [203, 71] on button "Waiting to check in 2" at bounding box center [161, 74] width 89 height 32
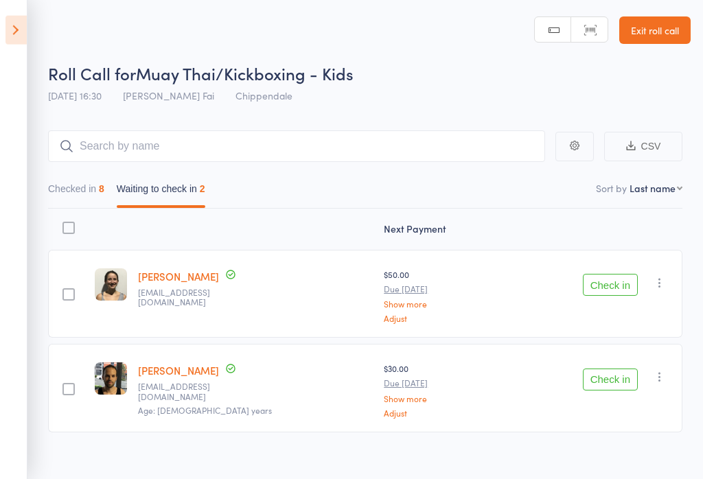
scroll to position [17, 0]
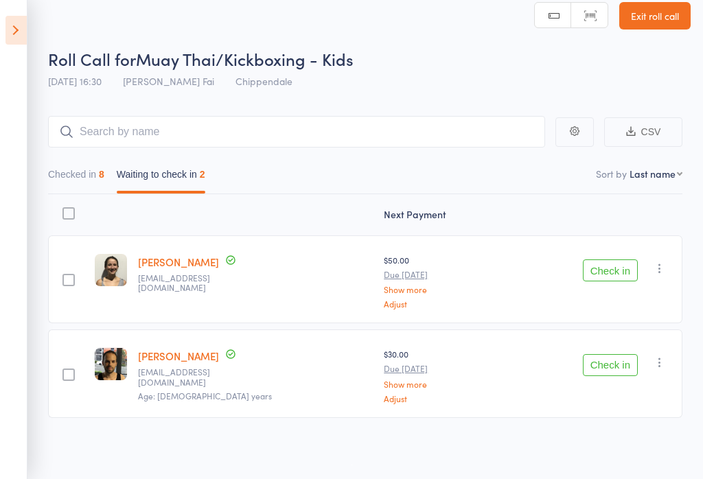
click at [663, 263] on icon "button" at bounding box center [660, 269] width 14 height 14
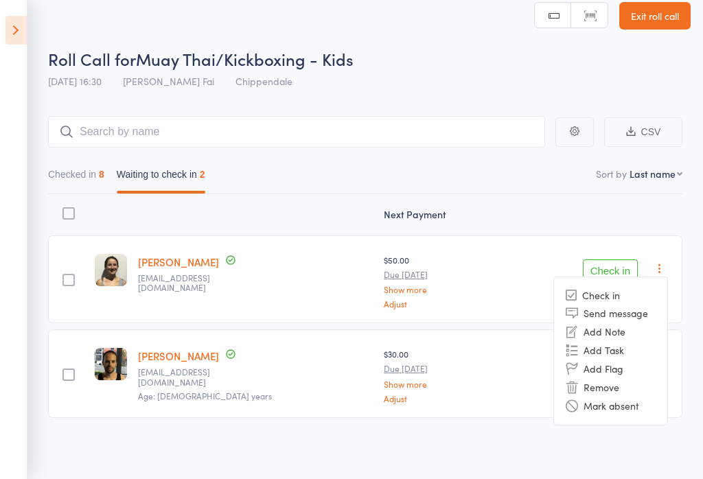
click at [621, 385] on li "Remove" at bounding box center [610, 387] width 113 height 19
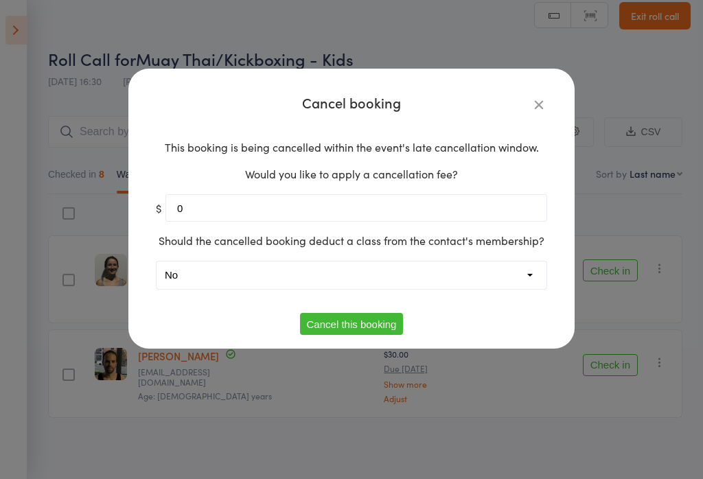
click at [363, 329] on button "Cancel this booking" at bounding box center [352, 324] width 104 height 22
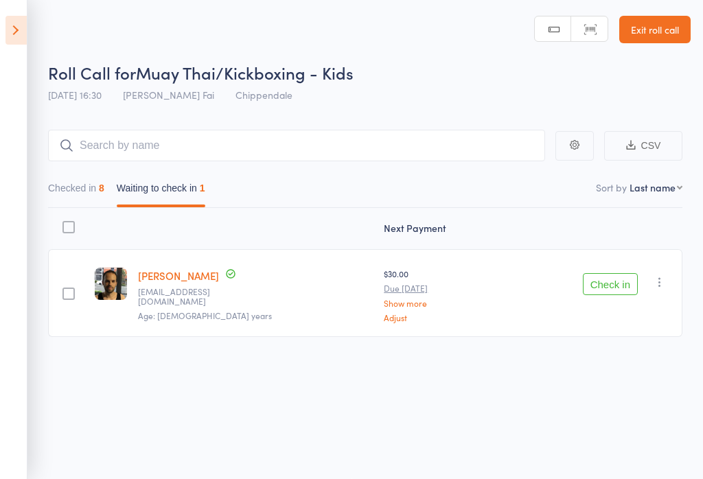
click at [659, 286] on icon "button" at bounding box center [660, 282] width 14 height 14
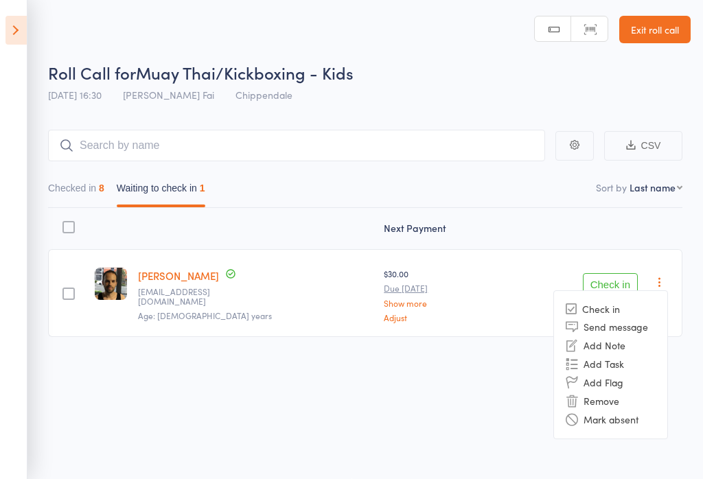
click at [613, 409] on li "Remove" at bounding box center [610, 401] width 113 height 19
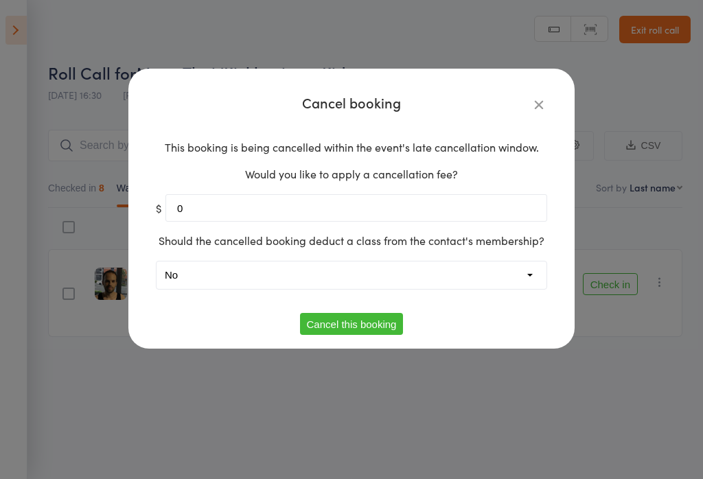
click at [383, 329] on button "Cancel this booking" at bounding box center [352, 324] width 104 height 22
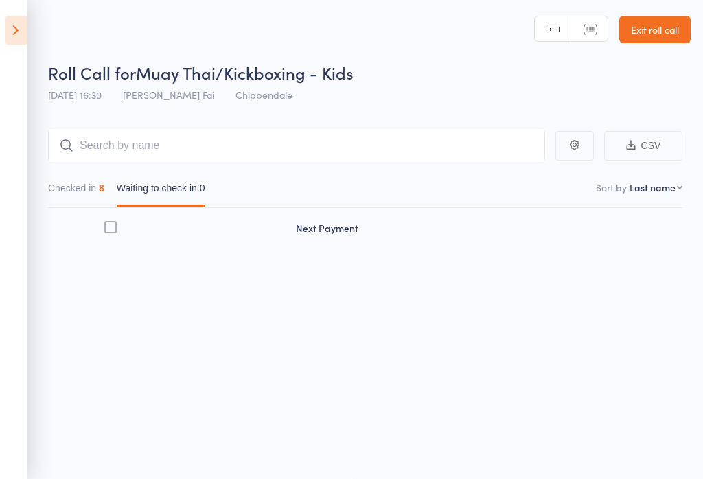
click at [14, 32] on icon at bounding box center [15, 30] width 21 height 29
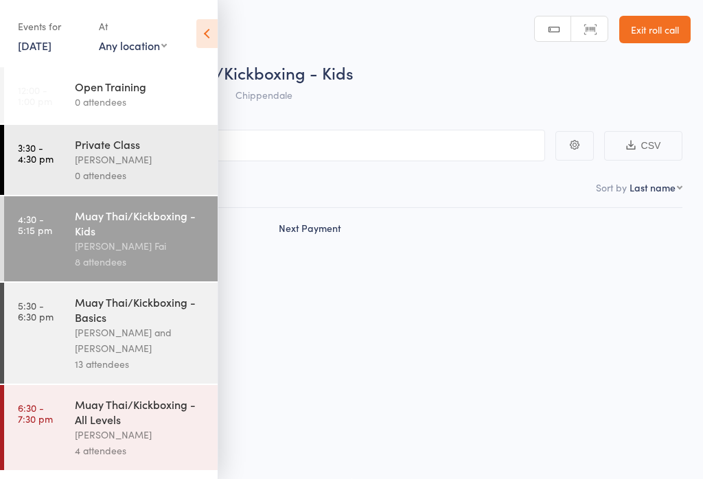
click at [153, 343] on div "[PERSON_NAME] and [PERSON_NAME]" at bounding box center [140, 341] width 131 height 32
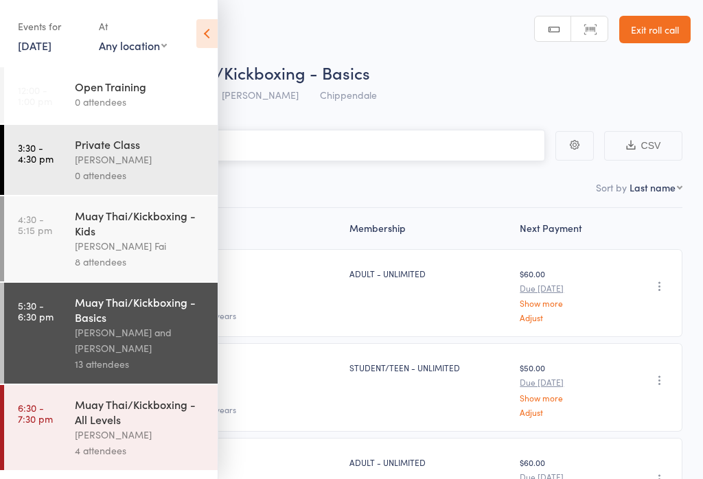
click at [359, 148] on input "search" at bounding box center [283, 146] width 525 height 32
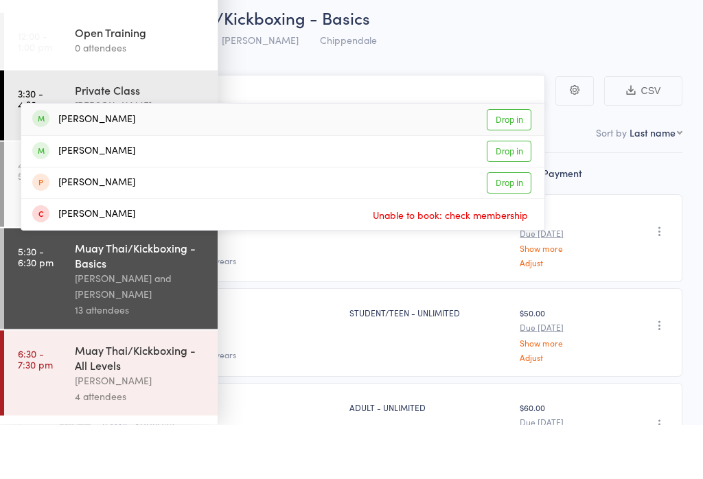
type input "Maxton"
click at [514, 164] on link "Drop in" at bounding box center [509, 174] width 45 height 21
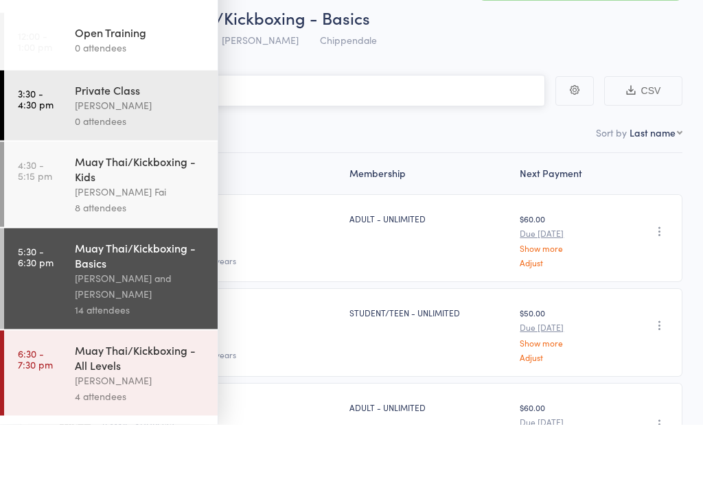
type input "g"
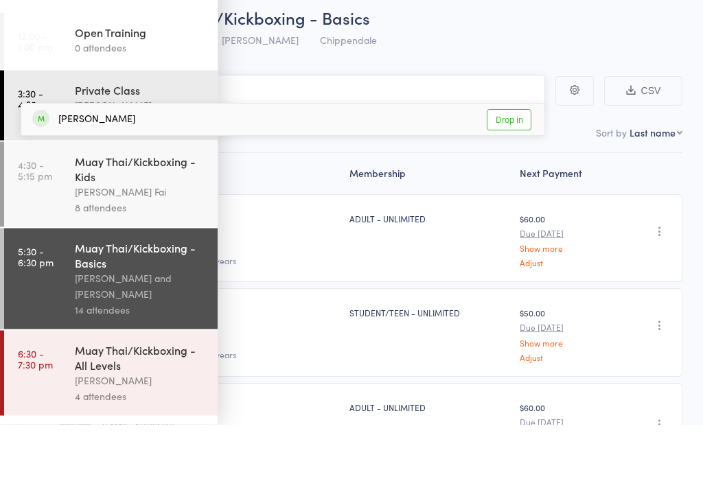
type input "agudelo"
click at [515, 164] on link "Drop in" at bounding box center [509, 174] width 45 height 21
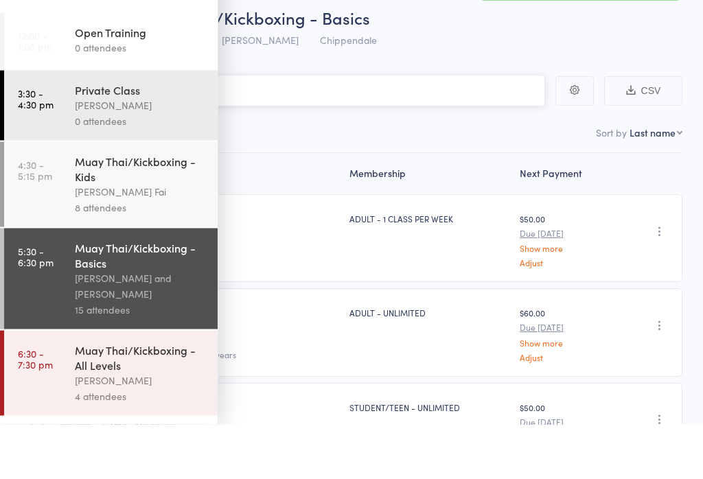
click at [385, 176] on nav "Checked in 11 Waiting to check in 4" at bounding box center [351, 192] width 674 height 32
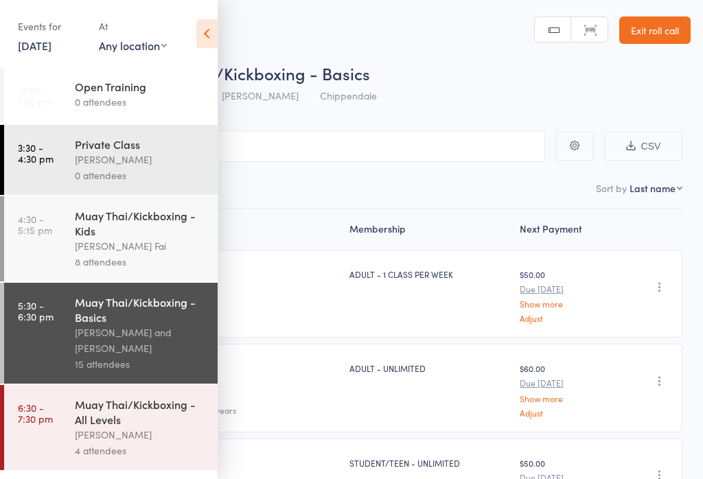
click at [666, 41] on link "Exit roll call" at bounding box center [655, 29] width 71 height 27
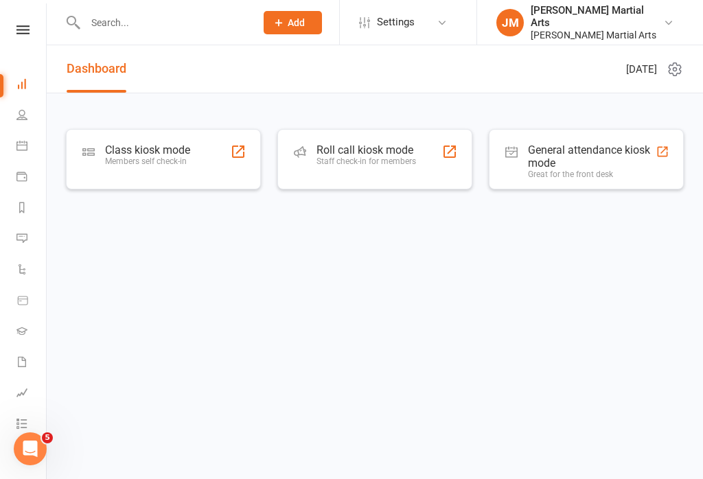
click at [179, 165] on div "Members self check-in" at bounding box center [147, 162] width 85 height 10
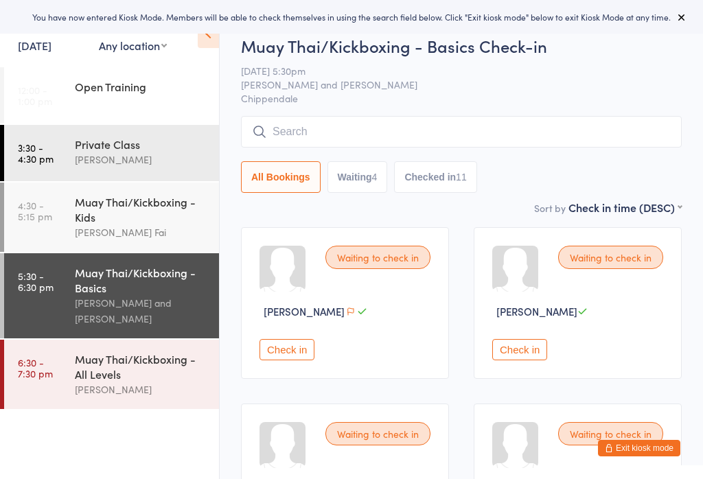
click at [167, 228] on div "[PERSON_NAME] Fai" at bounding box center [141, 233] width 133 height 16
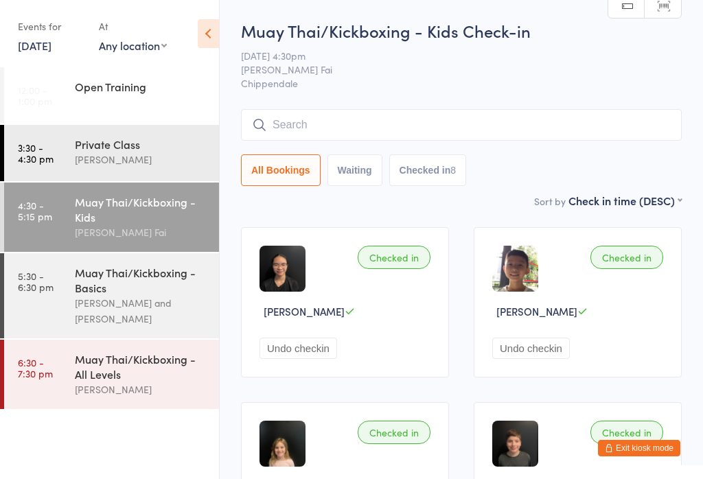
click at [124, 394] on div "[PERSON_NAME]" at bounding box center [141, 390] width 133 height 16
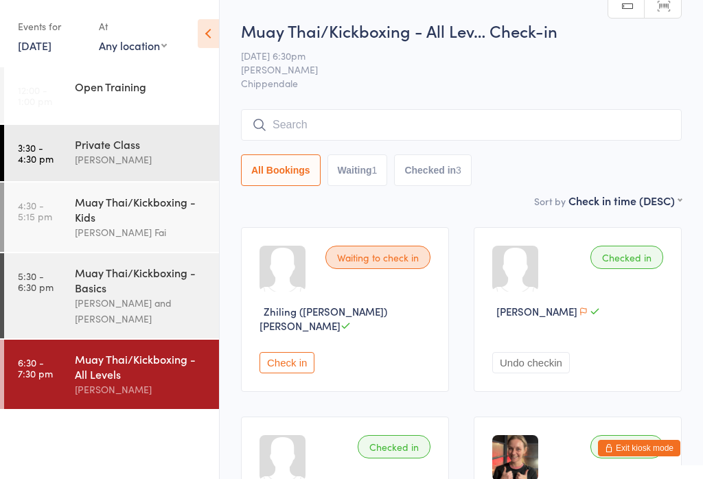
click at [511, 113] on input "search" at bounding box center [461, 125] width 441 height 32
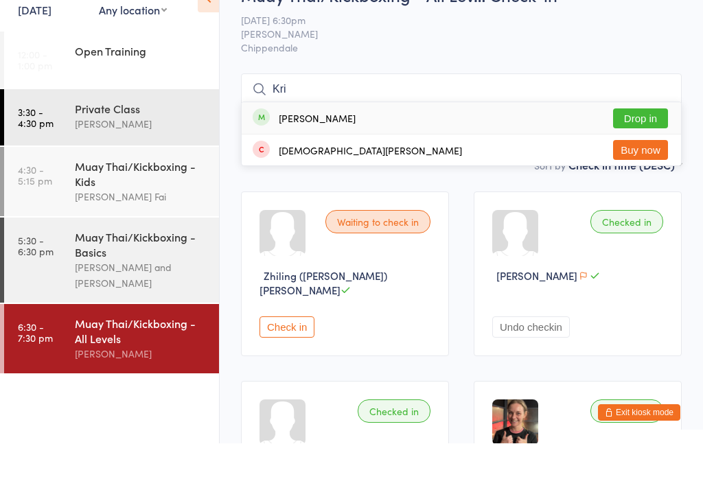
type input "Kri"
click at [646, 176] on button "Buy now" at bounding box center [640, 186] width 55 height 20
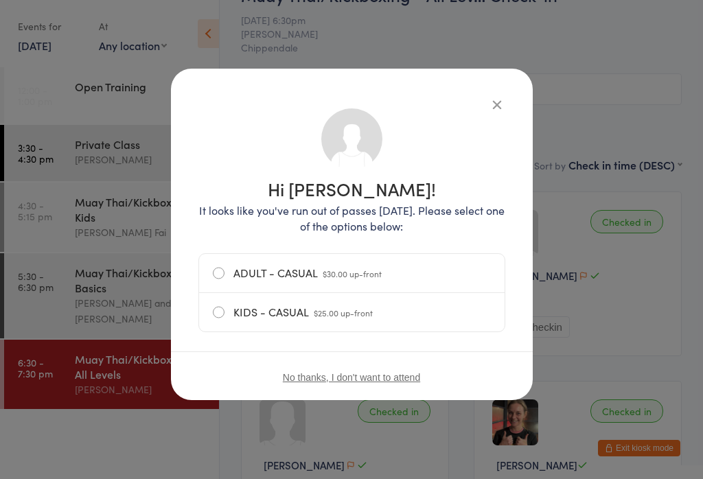
click at [405, 256] on label "ADULT - CASUAL $30.00 up-front" at bounding box center [352, 273] width 278 height 38
click at [0, 0] on input "ADULT - CASUAL $30.00 up-front" at bounding box center [0, 0] width 0 height 0
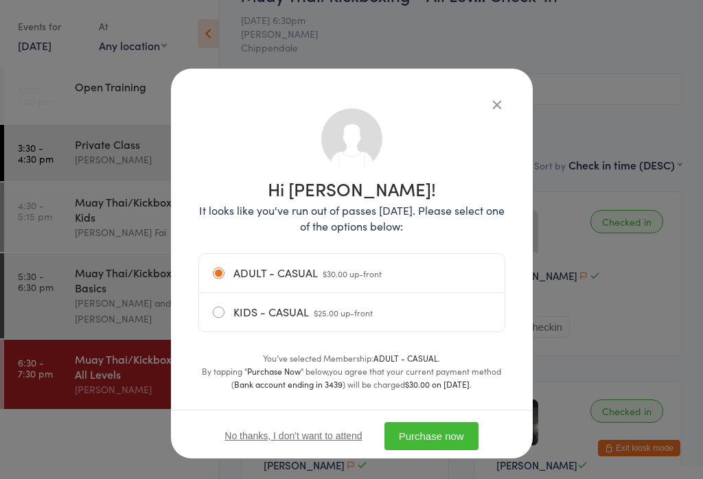
click at [456, 430] on button "Purchase now" at bounding box center [432, 436] width 94 height 28
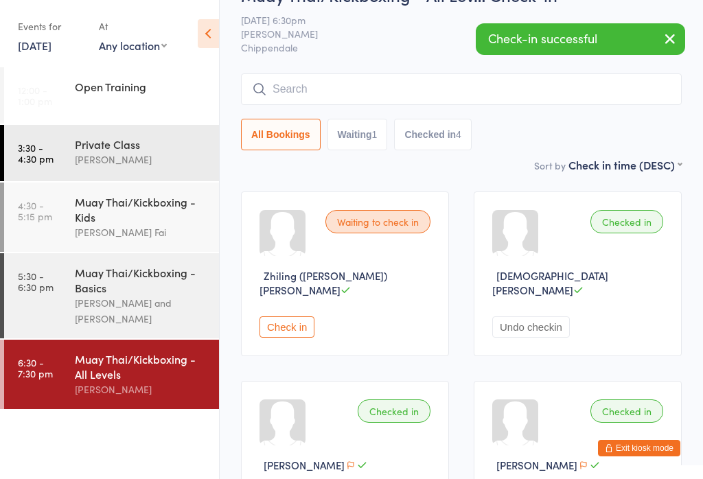
click at [358, 85] on input "search" at bounding box center [461, 89] width 441 height 32
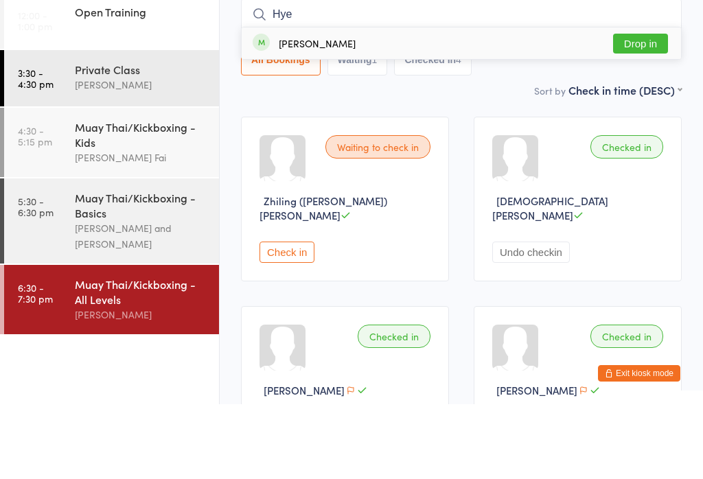
type input "Hye"
click at [659, 109] on button "Drop in" at bounding box center [640, 119] width 55 height 20
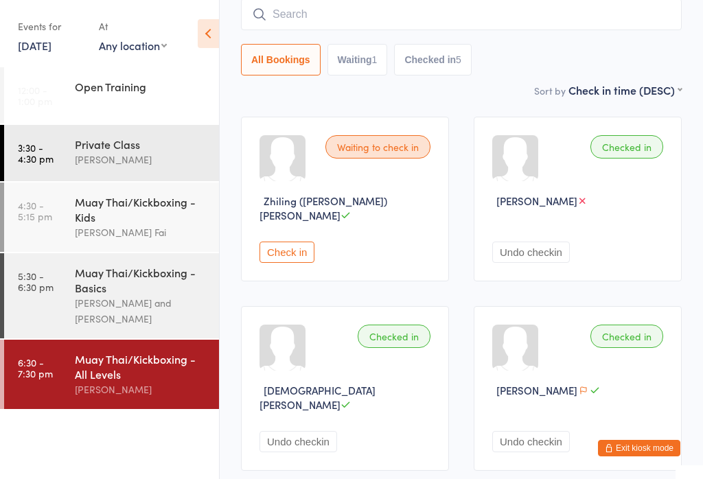
click at [458, 7] on input "search" at bounding box center [461, 15] width 441 height 32
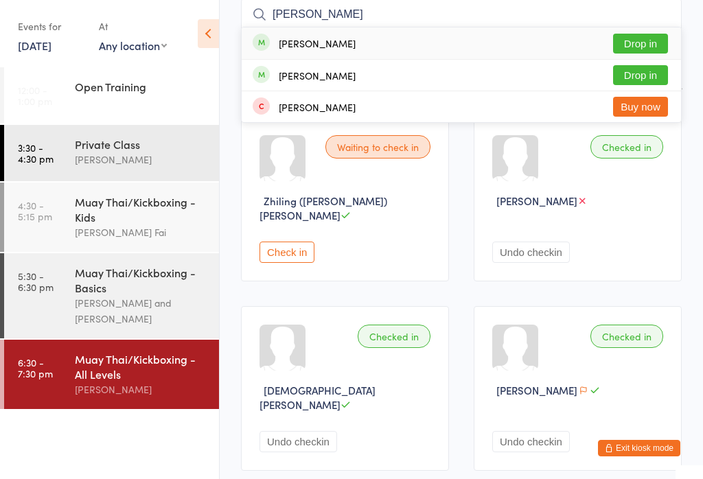
type input "[PERSON_NAME]"
click at [650, 44] on button "Drop in" at bounding box center [640, 44] width 55 height 20
